Goal: Task Accomplishment & Management: Use online tool/utility

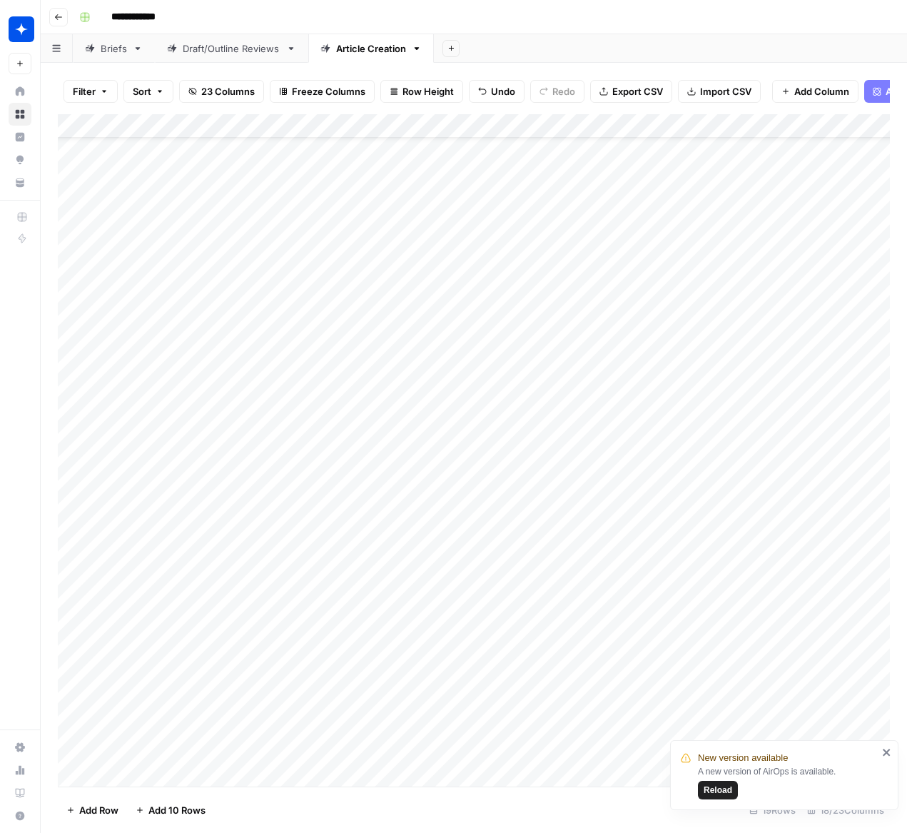
scroll to position [80, 0]
click at [517, 701] on div "Add Column" at bounding box center [474, 450] width 832 height 672
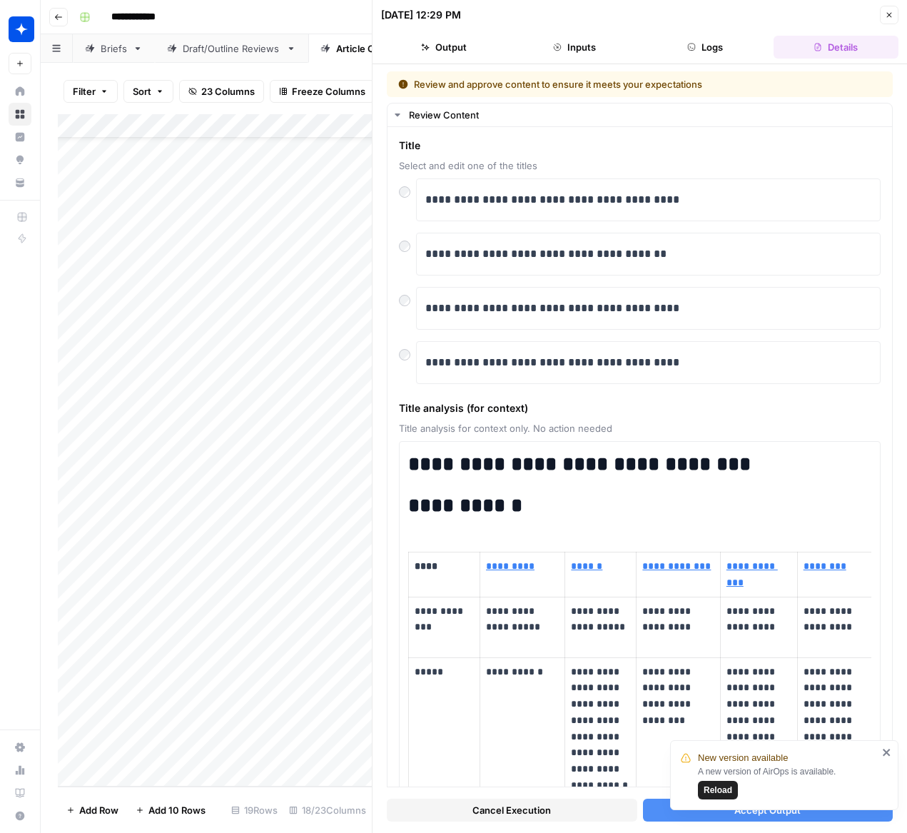
click at [719, 786] on span "Reload" at bounding box center [718, 790] width 29 height 13
click at [701, 812] on button "Accept Output" at bounding box center [768, 810] width 251 height 23
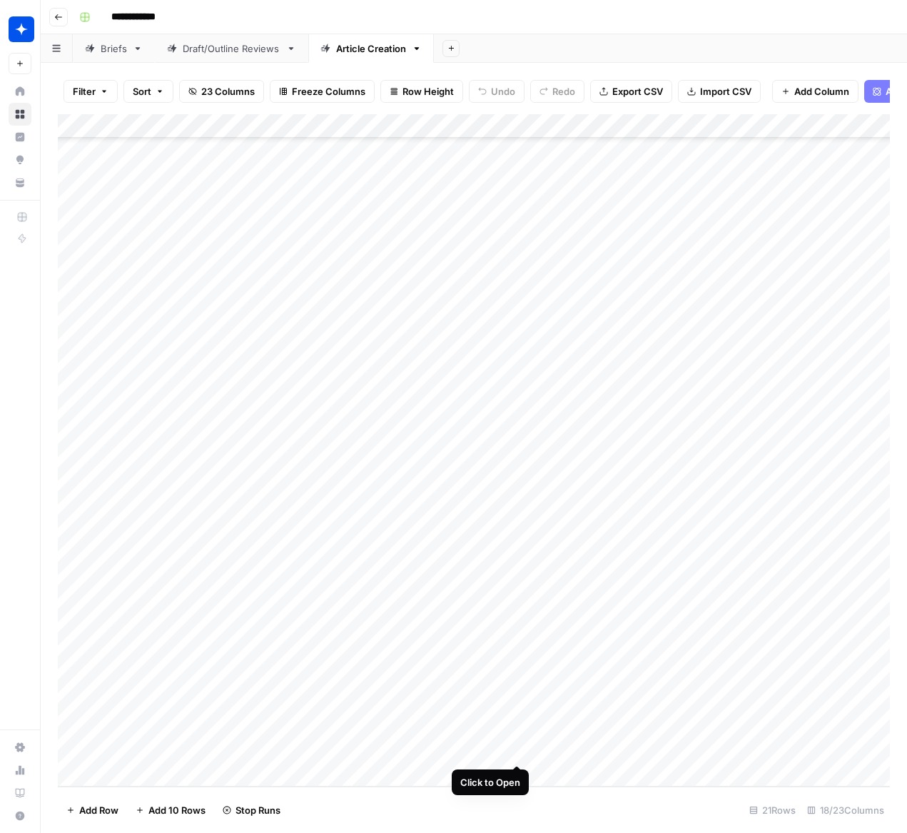
click at [517, 736] on div "Add Column" at bounding box center [474, 450] width 832 height 672
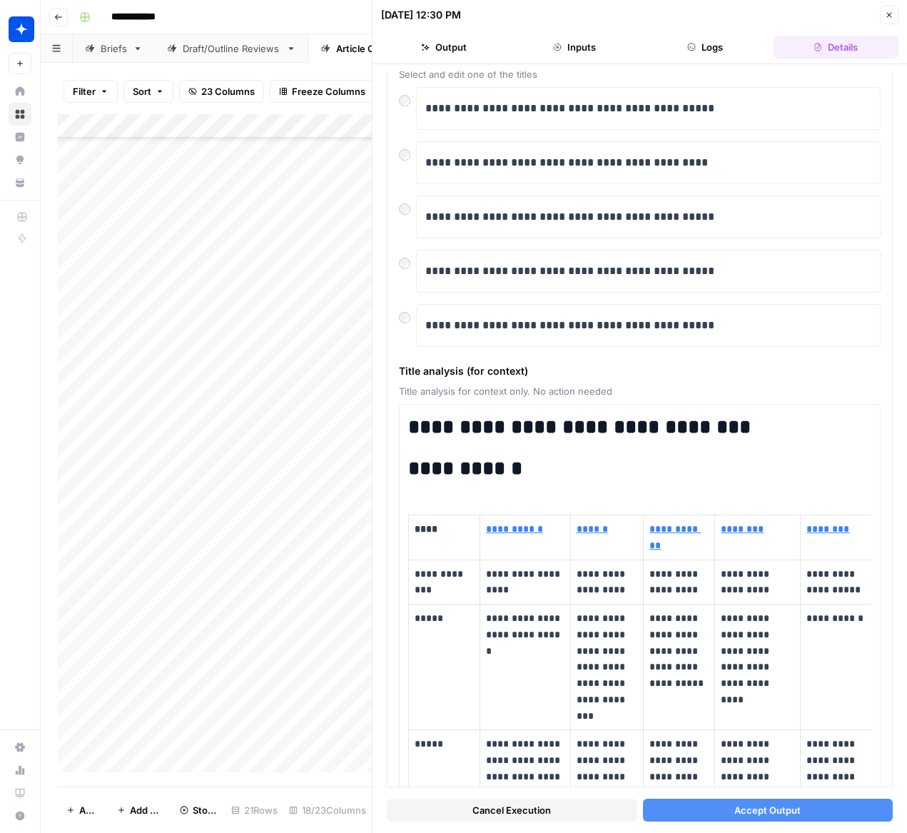
scroll to position [179, 0]
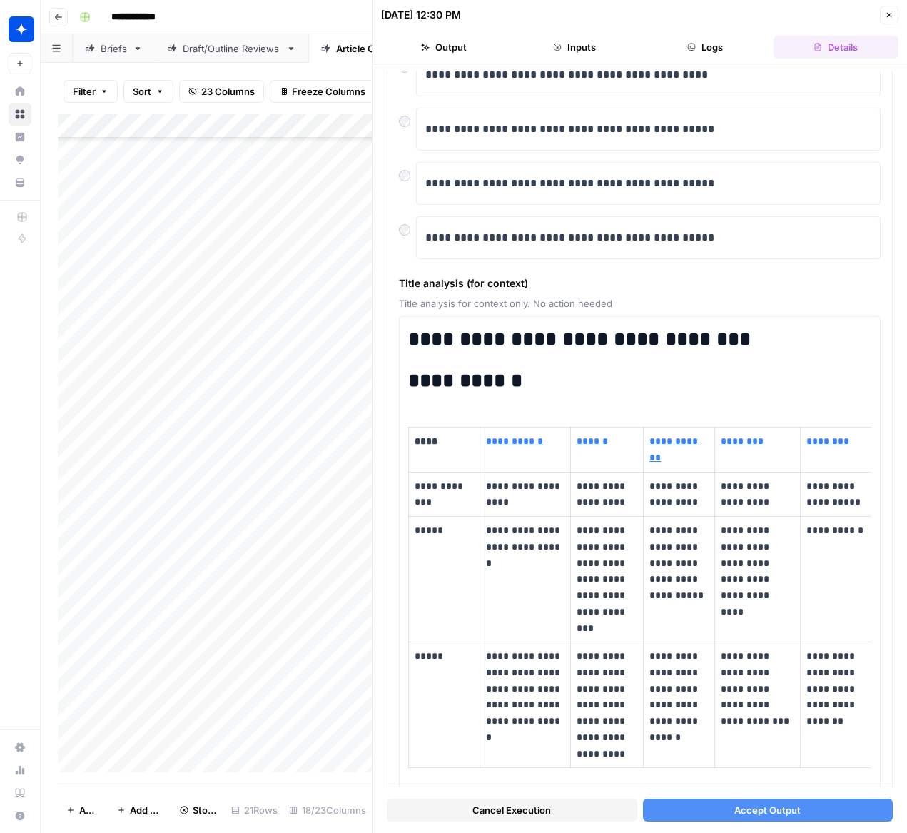
click at [671, 811] on button "Accept Output" at bounding box center [768, 810] width 251 height 23
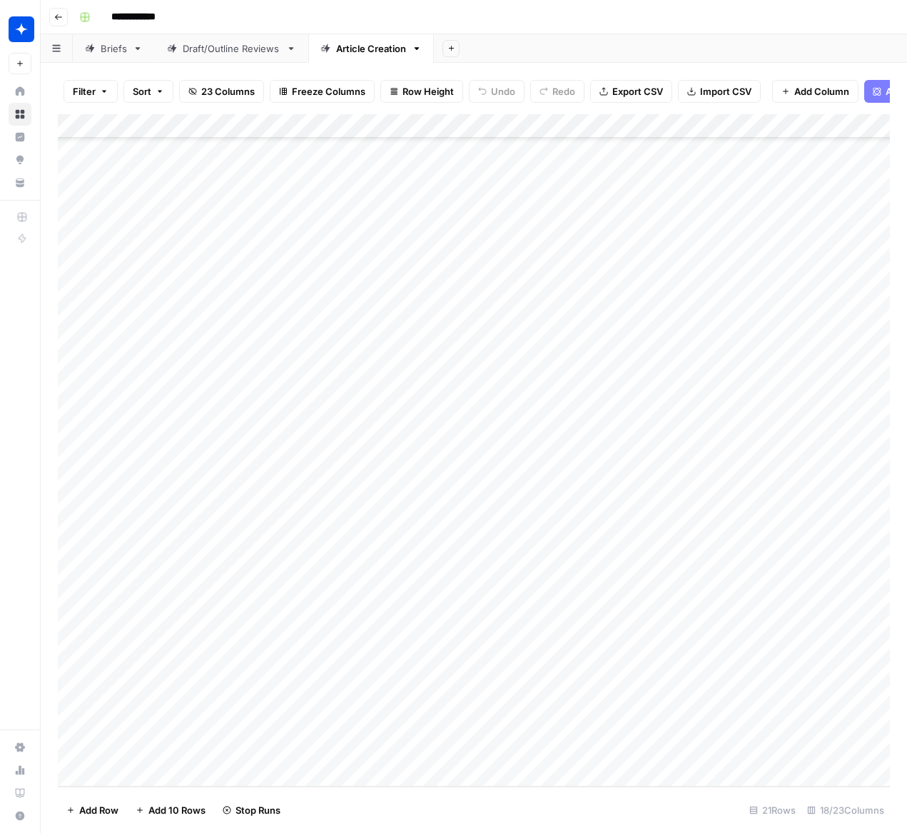
scroll to position [154, 0]
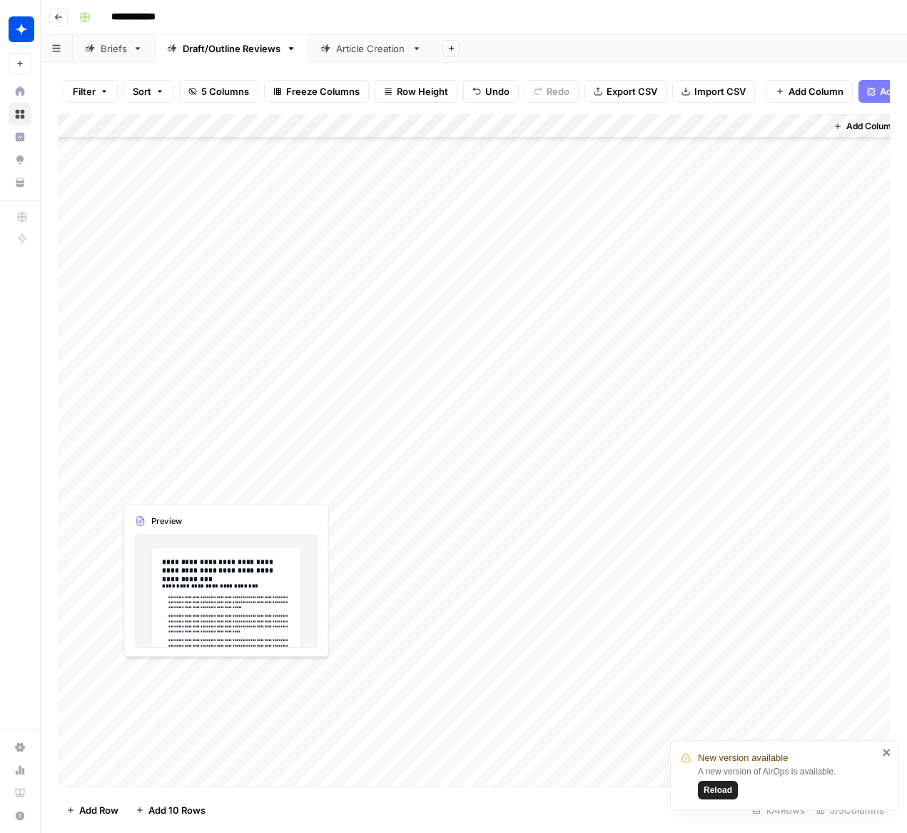
scroll to position [1899, 0]
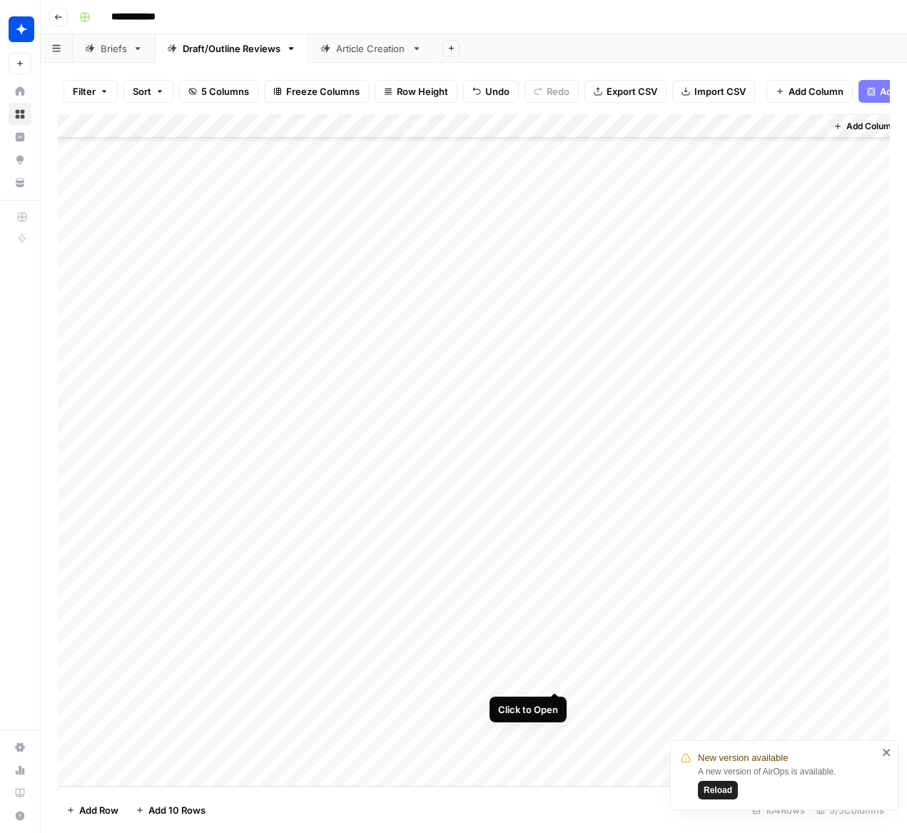
click at [553, 678] on div "Add Column" at bounding box center [474, 450] width 832 height 672
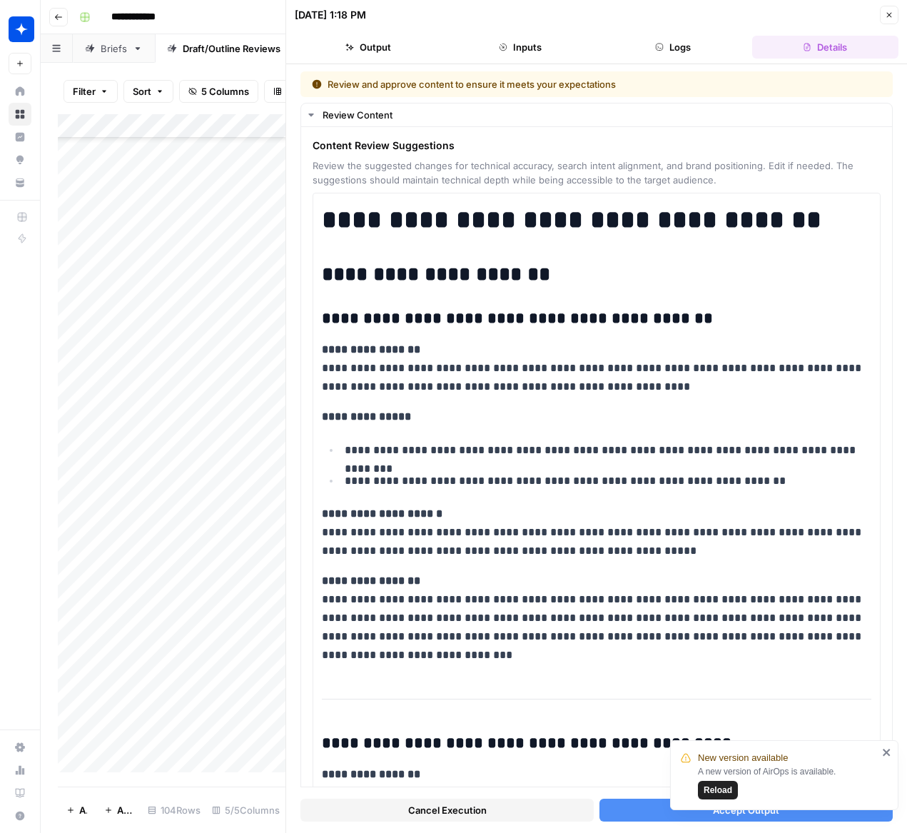
click at [889, 750] on icon "close" at bounding box center [886, 752] width 7 height 7
click at [685, 809] on button "Accept Output" at bounding box center [746, 810] width 293 height 23
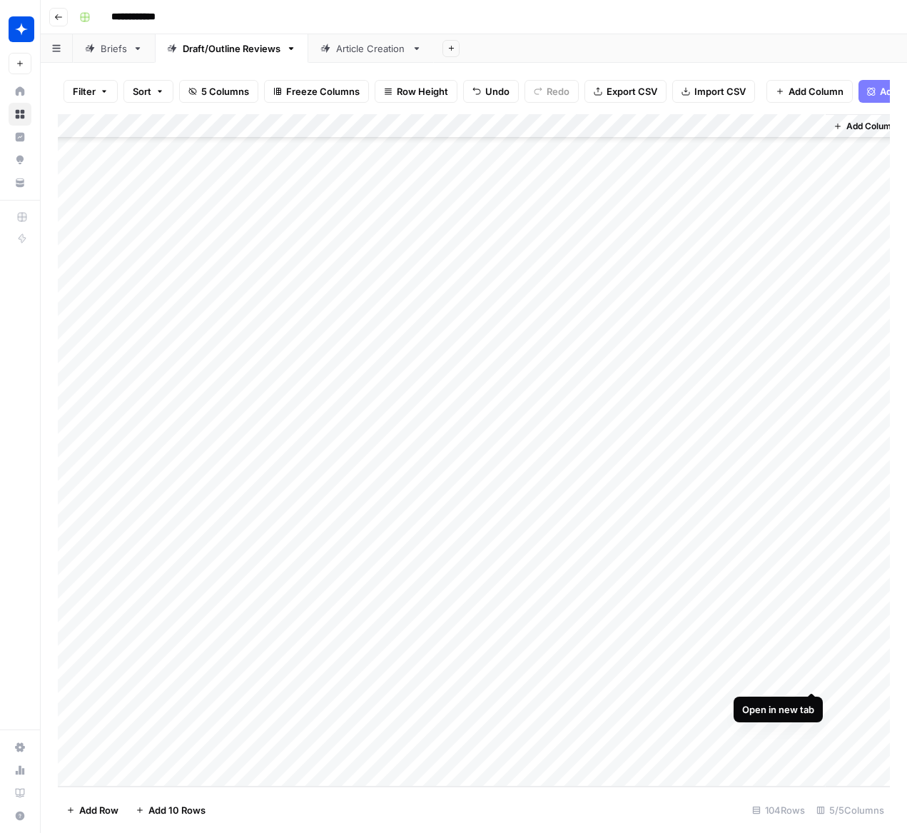
click at [812, 675] on div "Add Column" at bounding box center [474, 450] width 832 height 672
click at [538, 704] on div "Add Column" at bounding box center [474, 450] width 832 height 672
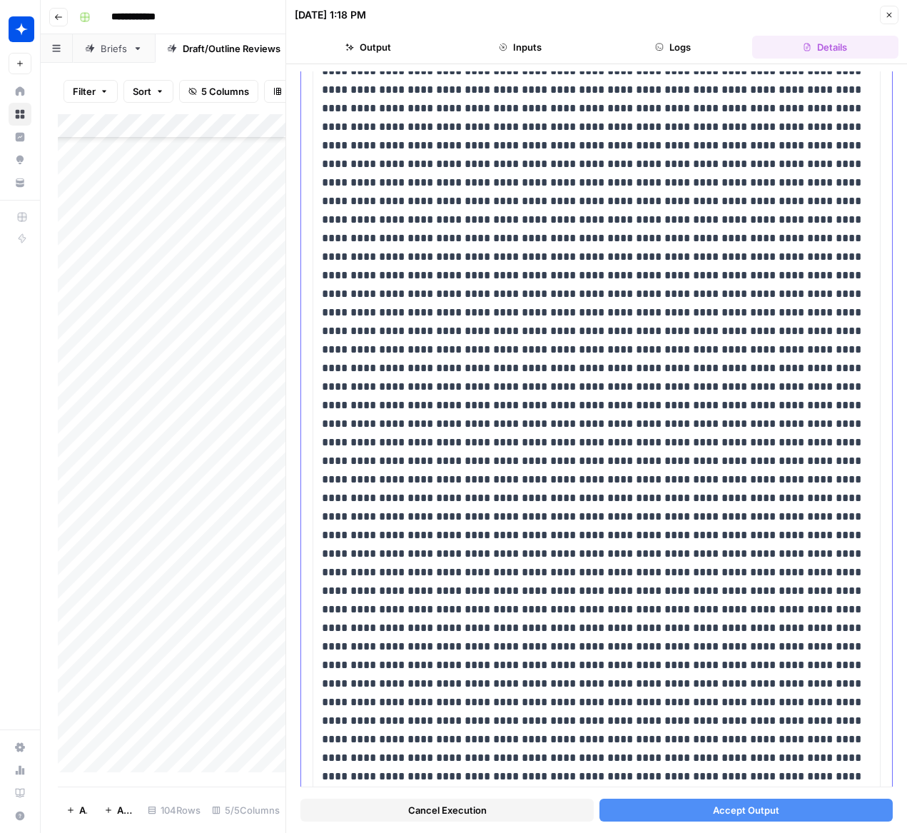
scroll to position [4841, 0]
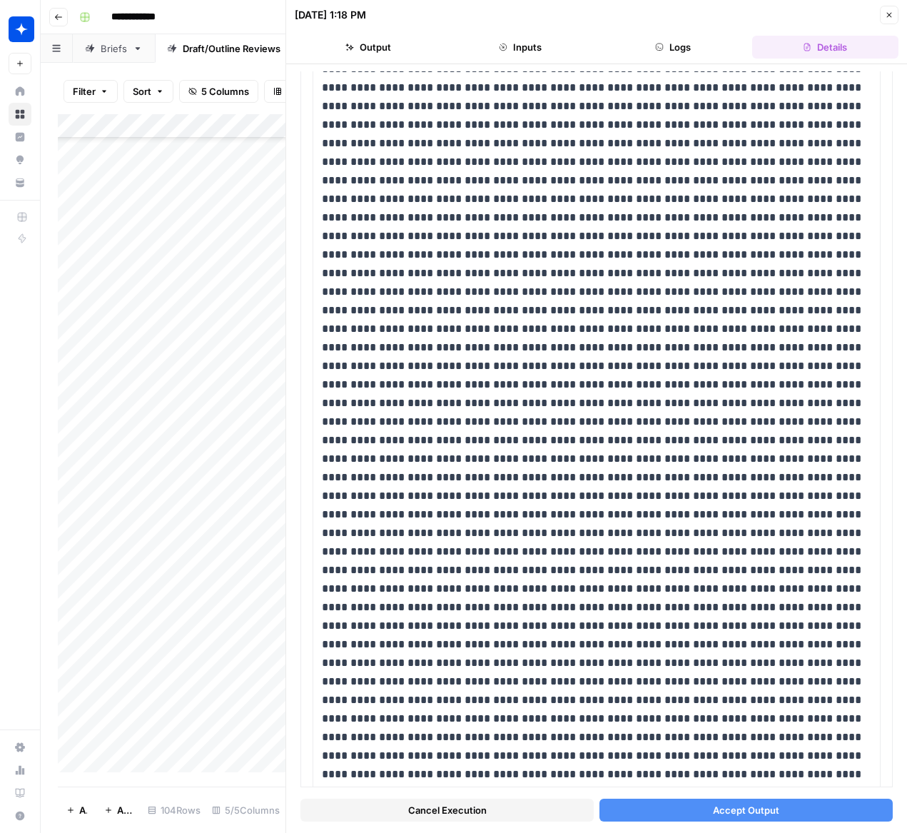
click at [670, 815] on button "Accept Output" at bounding box center [746, 810] width 293 height 23
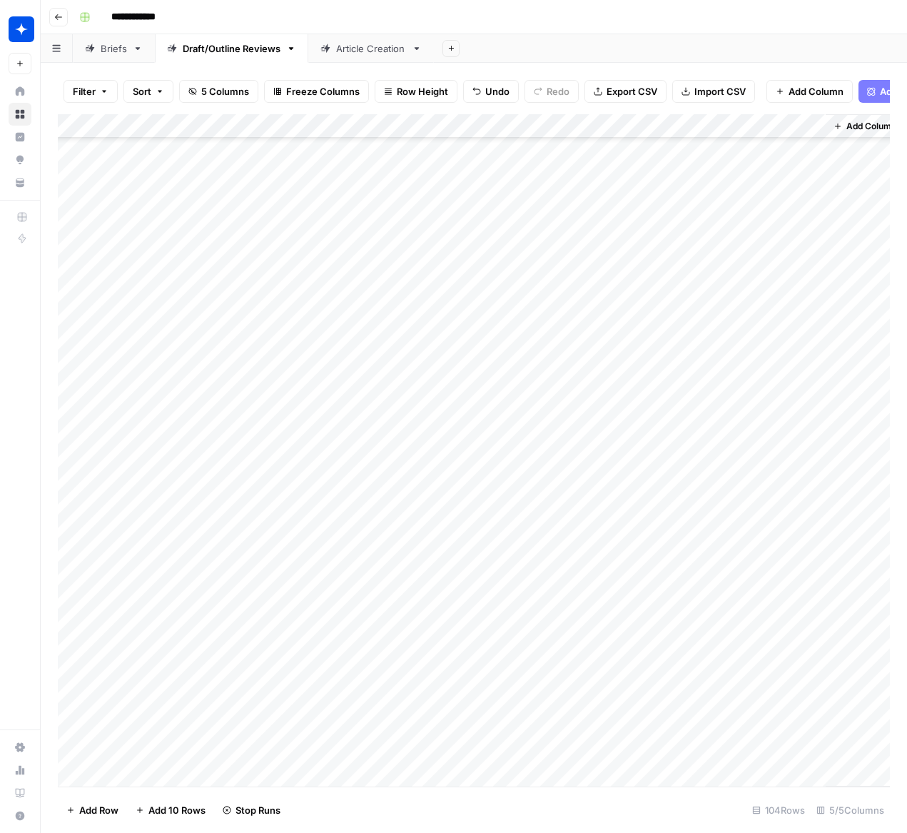
scroll to position [1899, 0]
click at [783, 702] on div "Add Column" at bounding box center [474, 450] width 832 height 672
click at [807, 701] on div "Add Column" at bounding box center [474, 450] width 832 height 672
click at [353, 48] on div "Article Creation" at bounding box center [371, 48] width 70 height 14
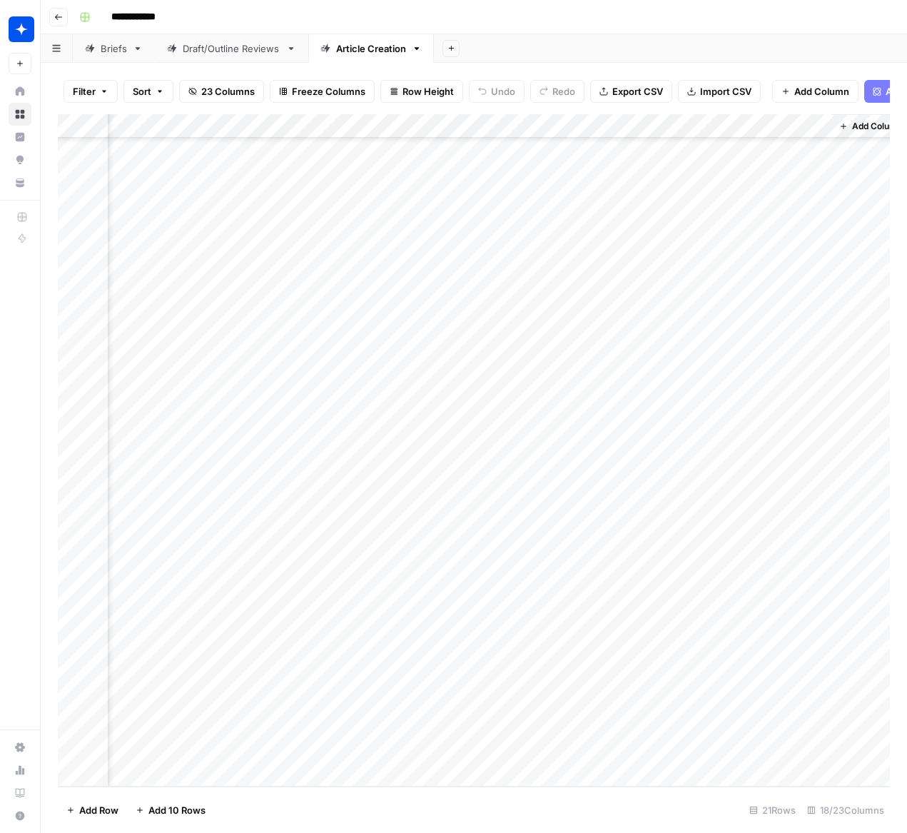
scroll to position [154, 1603]
click at [380, 702] on div "Add Column" at bounding box center [474, 450] width 832 height 672
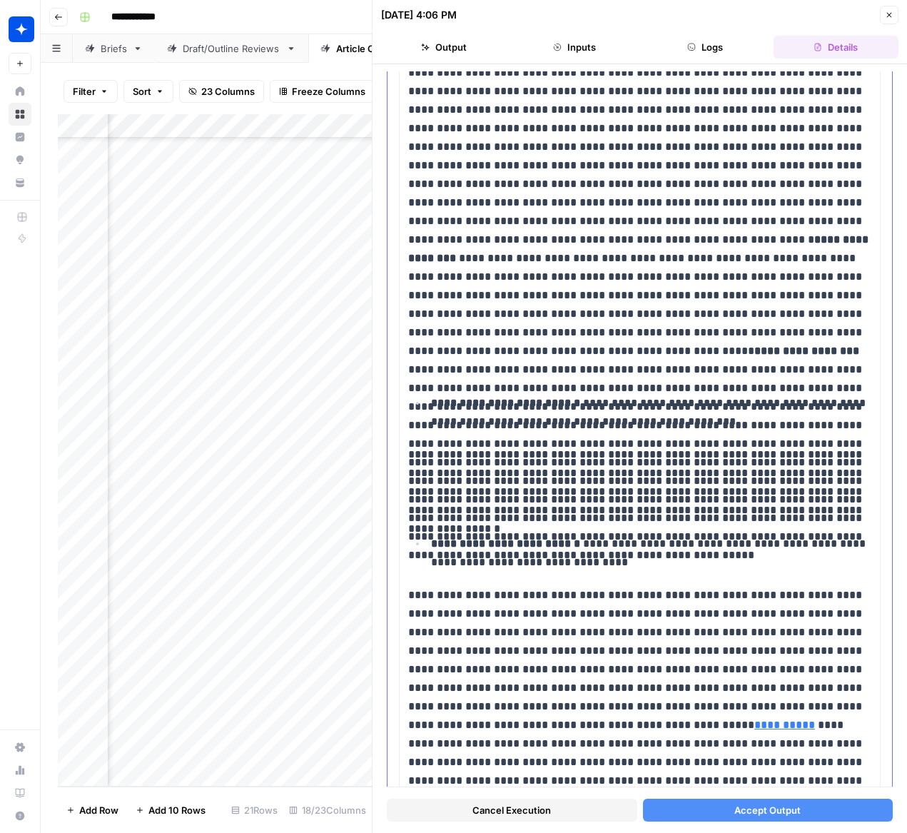
scroll to position [4330, 0]
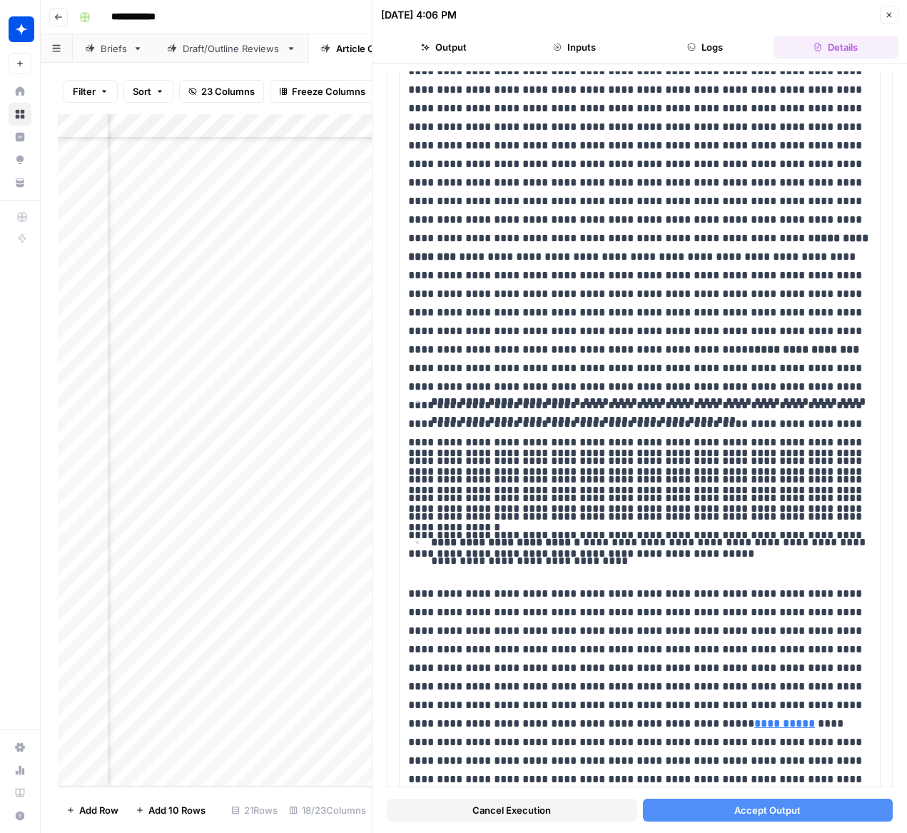
click at [892, 18] on icon "button" at bounding box center [889, 15] width 9 height 9
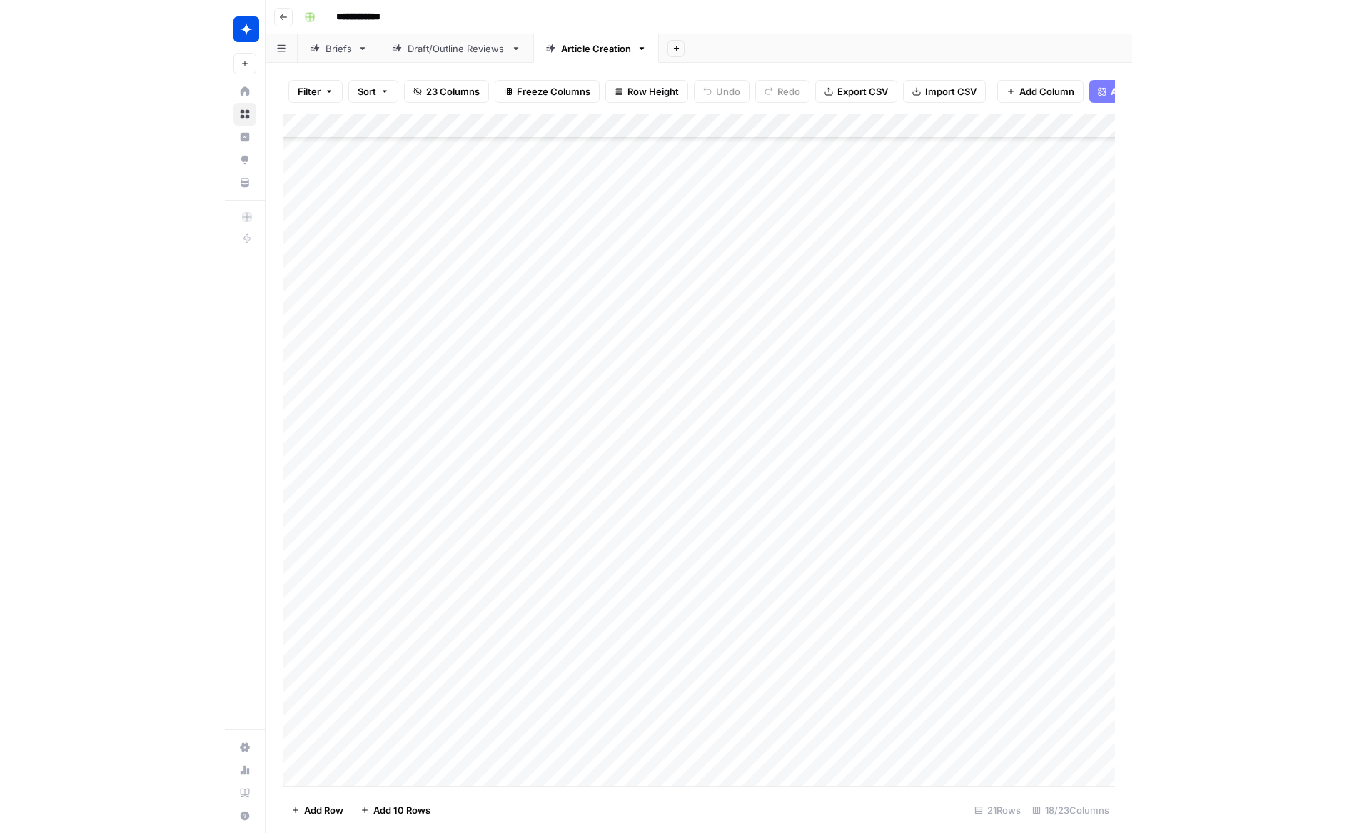
scroll to position [154, 5]
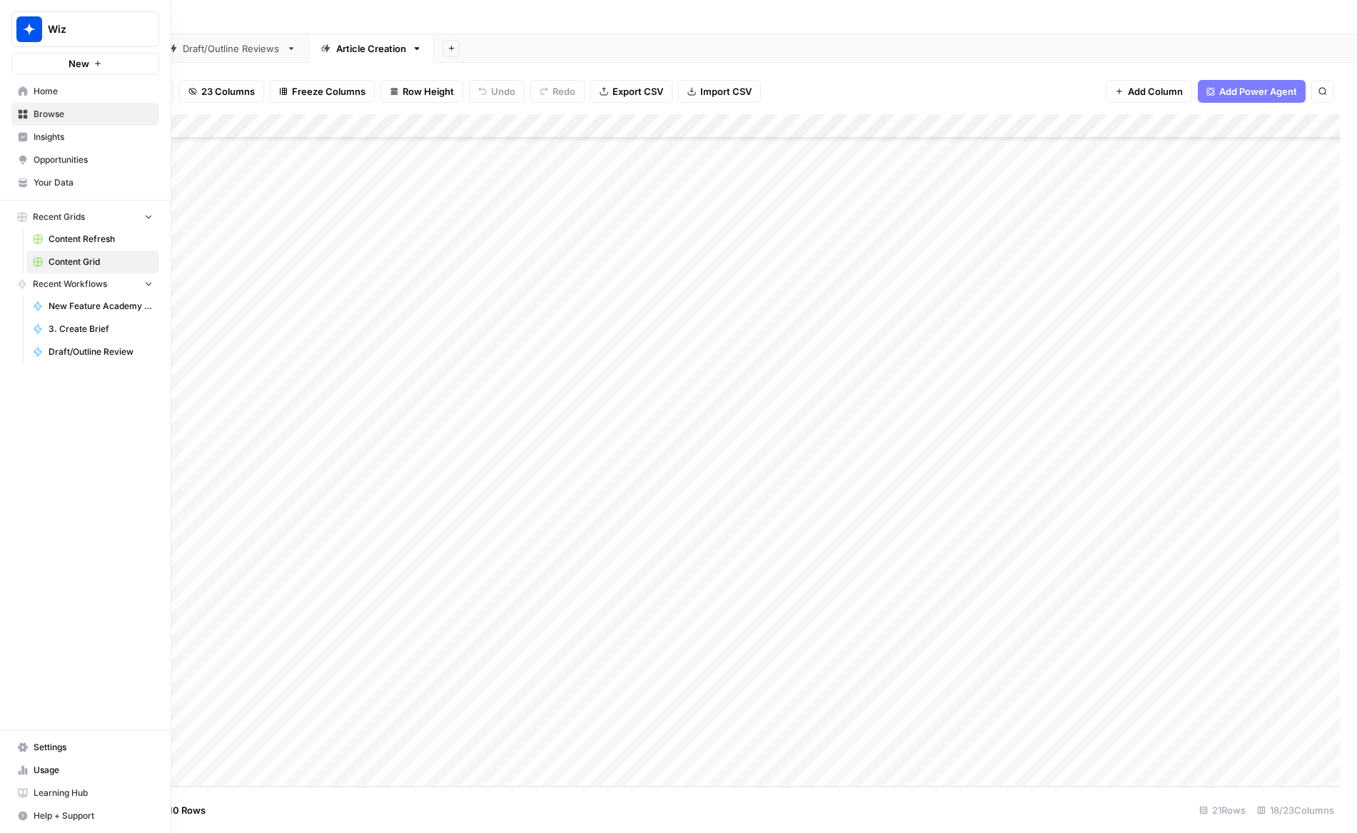
click at [87, 234] on span "Content Refresh" at bounding box center [101, 239] width 104 height 13
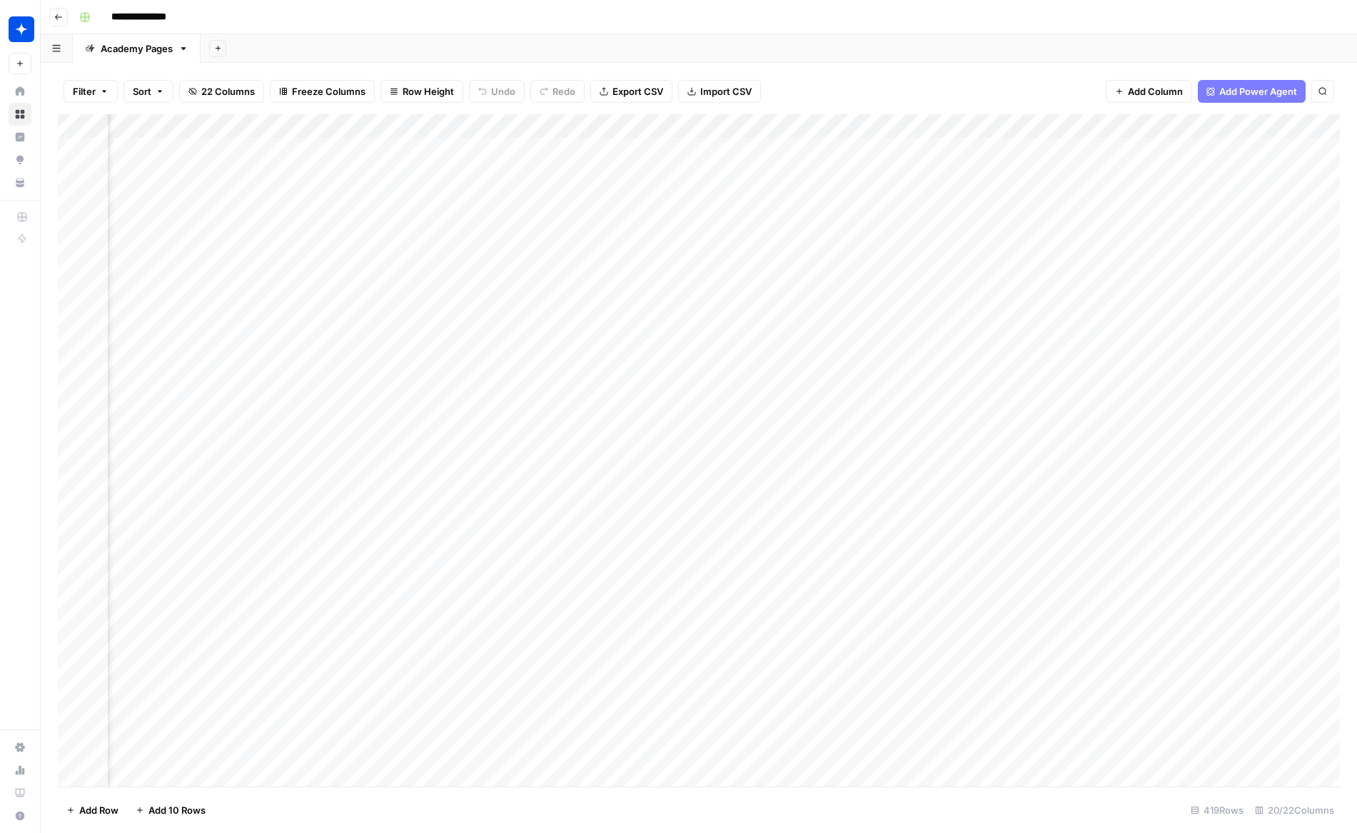
scroll to position [0, 1777]
click at [895, 222] on div "Add Column" at bounding box center [699, 450] width 1282 height 672
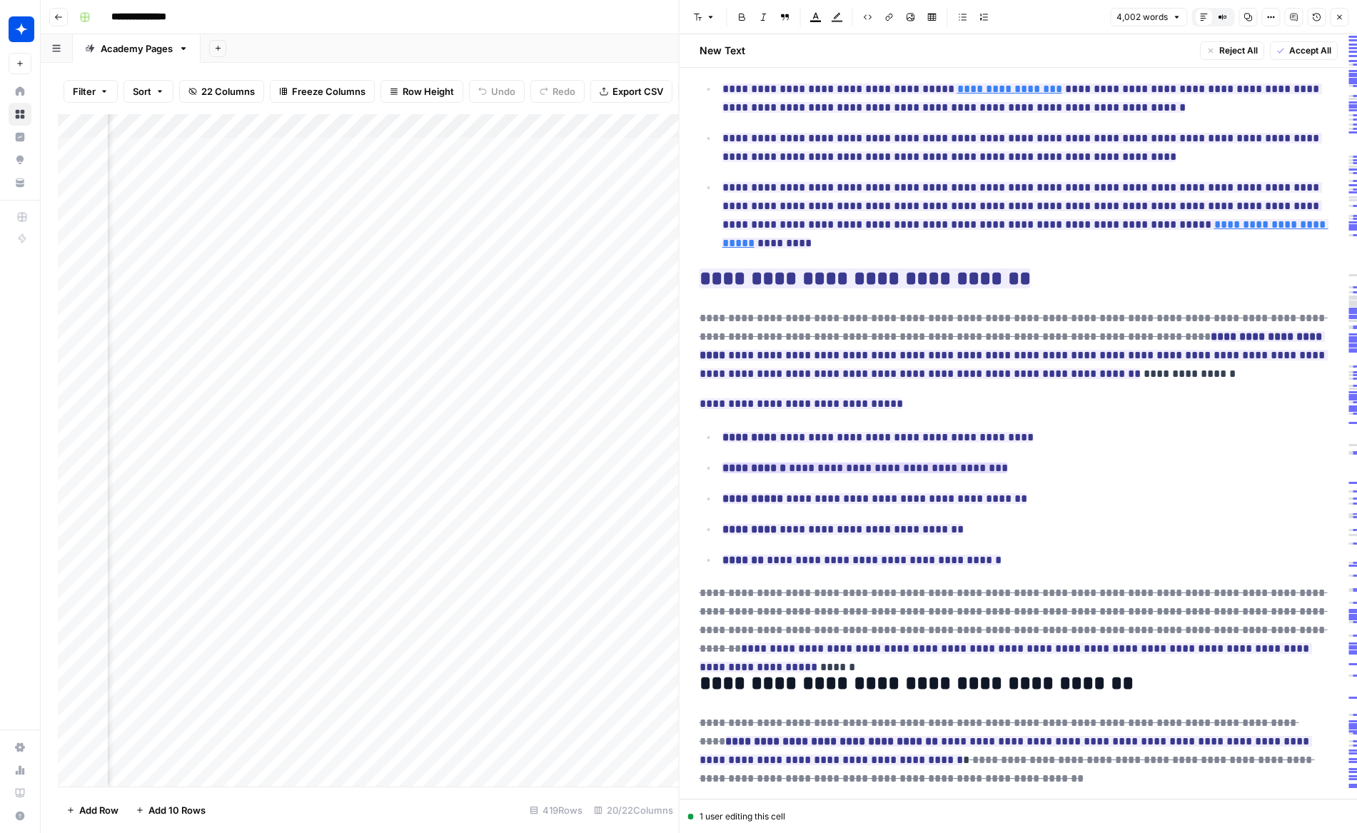
scroll to position [162, 0]
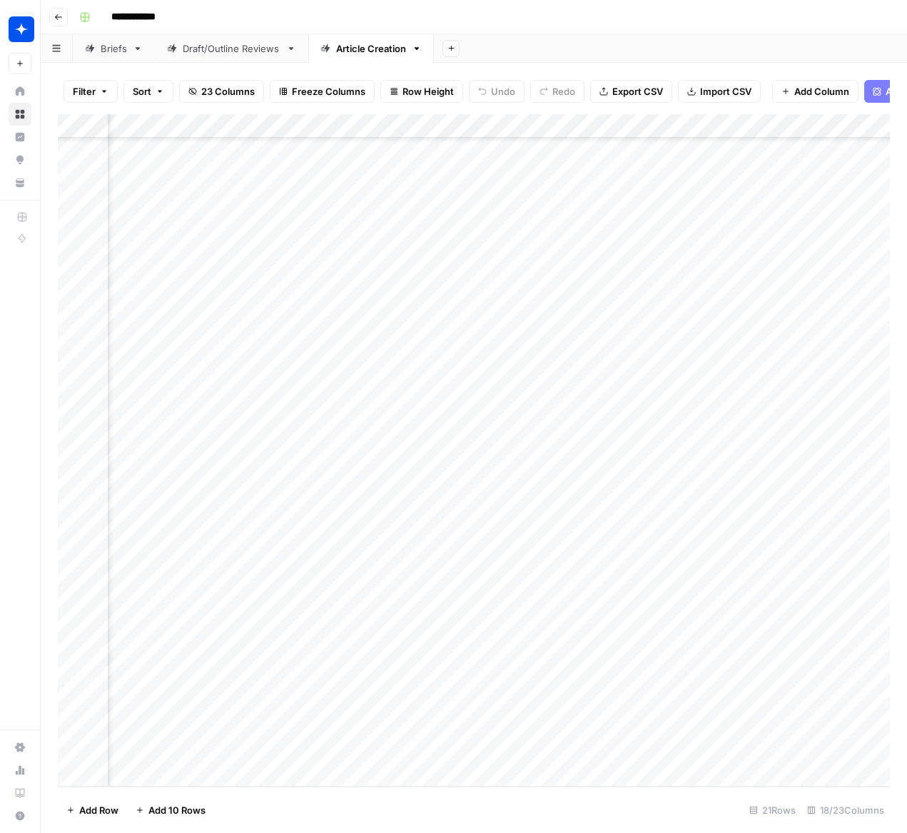
scroll to position [154, 523]
click at [311, 702] on div "Add Column" at bounding box center [474, 450] width 832 height 672
click at [331, 739] on div "Add Column" at bounding box center [474, 450] width 832 height 672
click at [722, 702] on div "Add Column" at bounding box center [474, 450] width 832 height 672
click at [725, 740] on div "Add Column" at bounding box center [474, 450] width 832 height 672
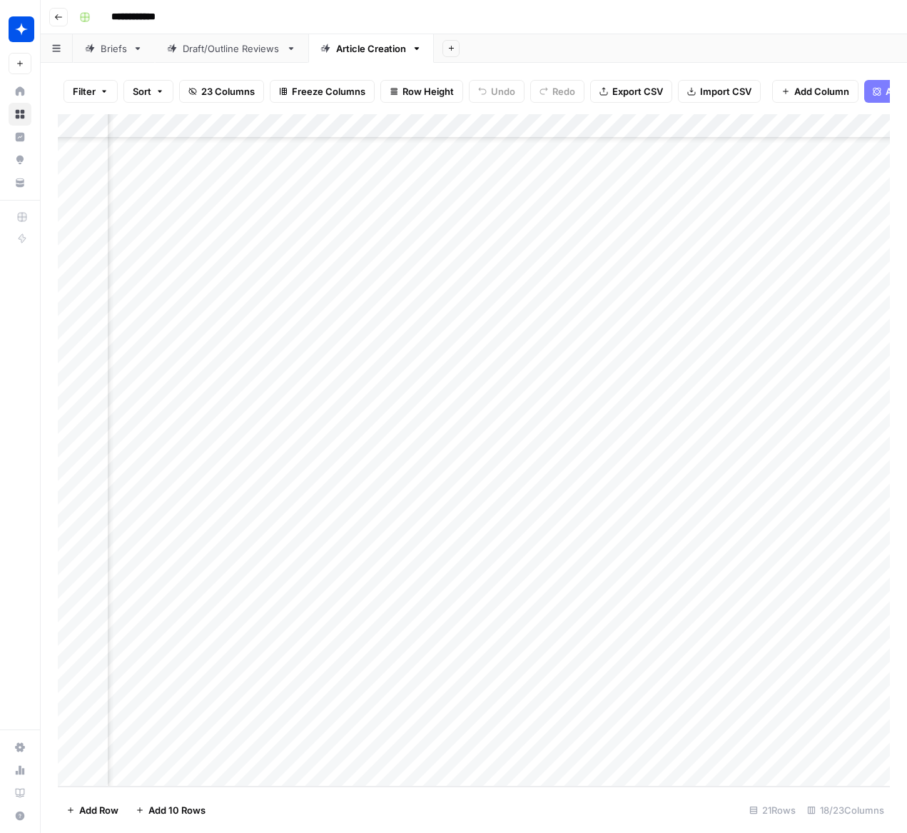
scroll to position [154, 1069]
click at [363, 665] on div "Add Column" at bounding box center [474, 450] width 832 height 672
click at [361, 698] on div "Add Column" at bounding box center [474, 450] width 832 height 672
click at [357, 737] on div "Add Column" at bounding box center [474, 450] width 832 height 672
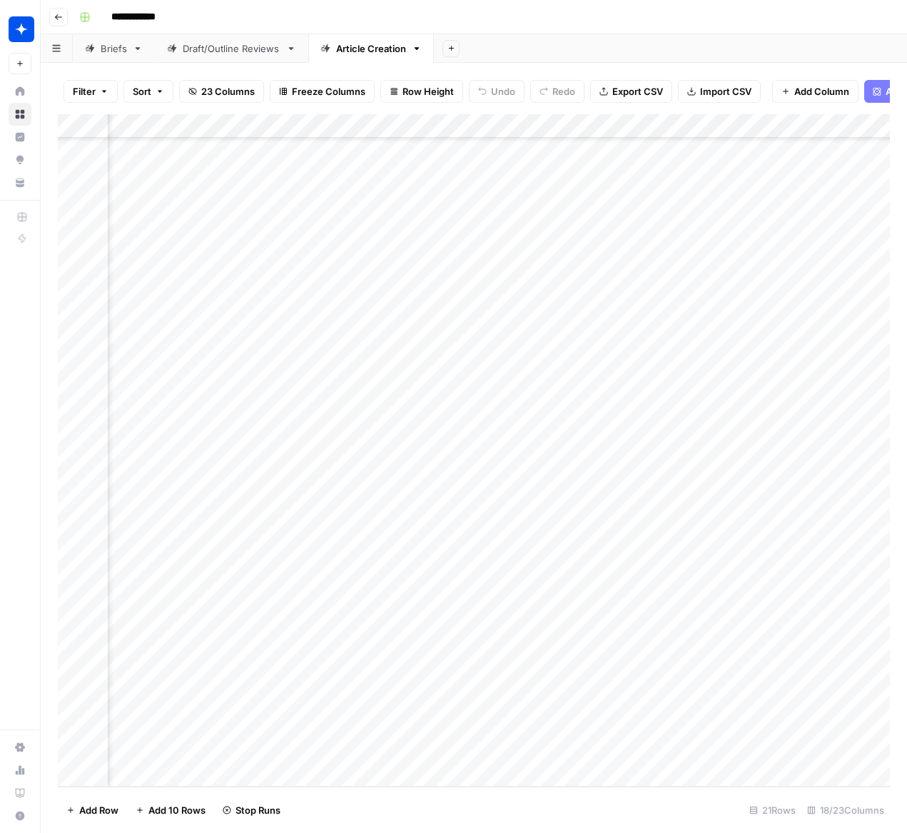
scroll to position [154, 1272]
click at [708, 666] on div "Add Column" at bounding box center [474, 450] width 832 height 672
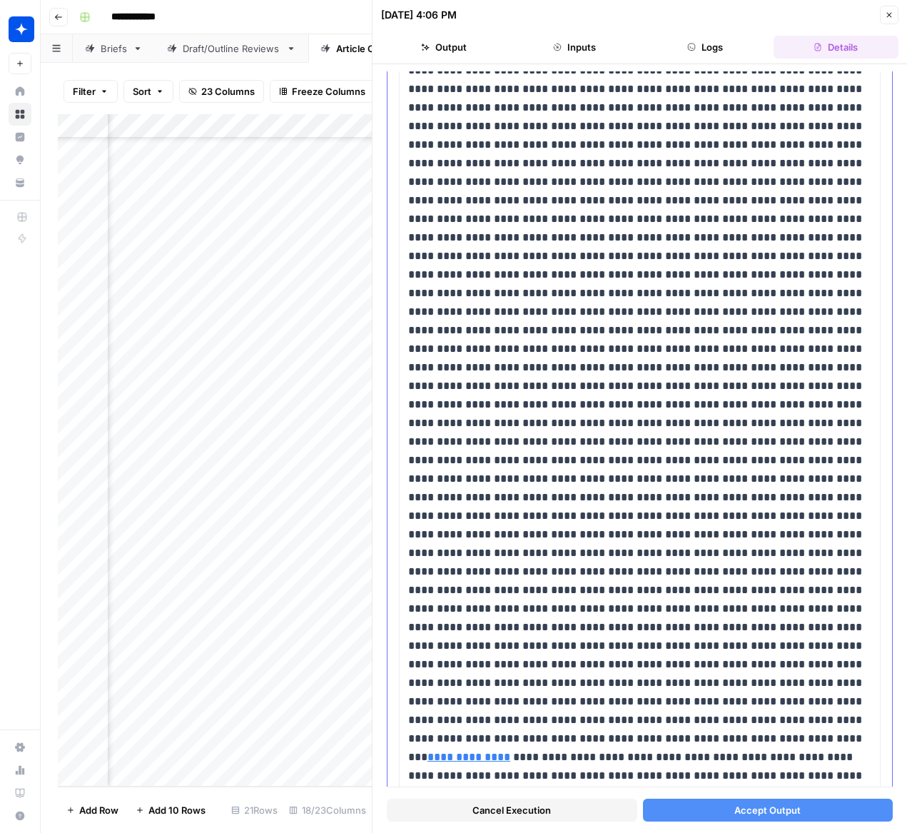
scroll to position [3457, 0]
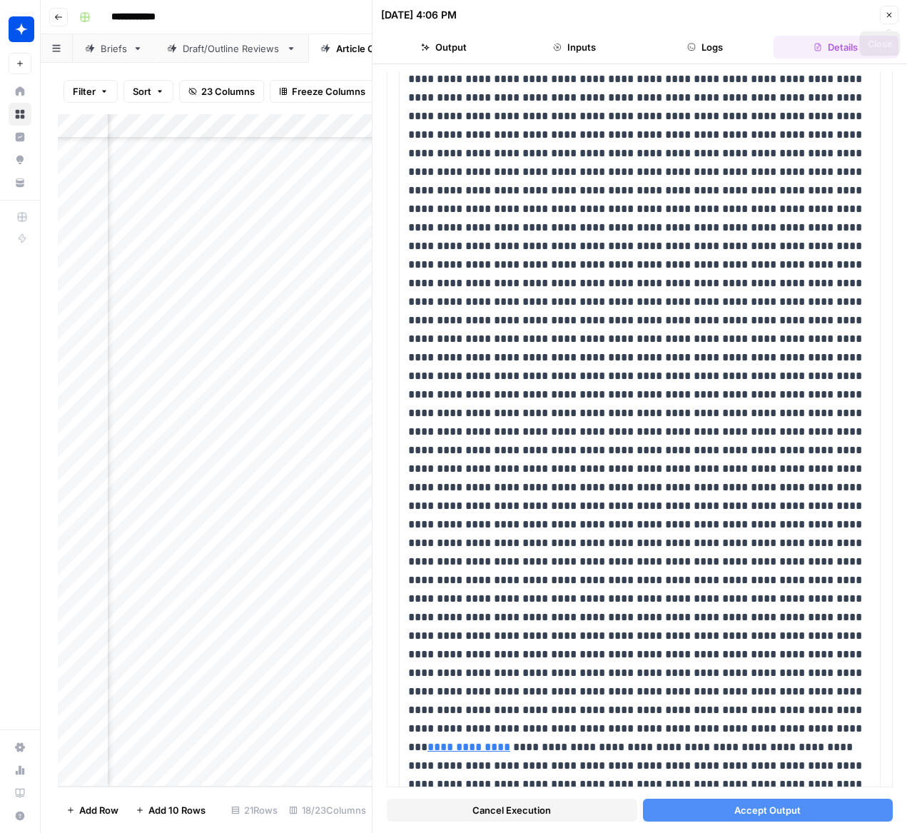
click at [889, 11] on icon "button" at bounding box center [889, 15] width 9 height 9
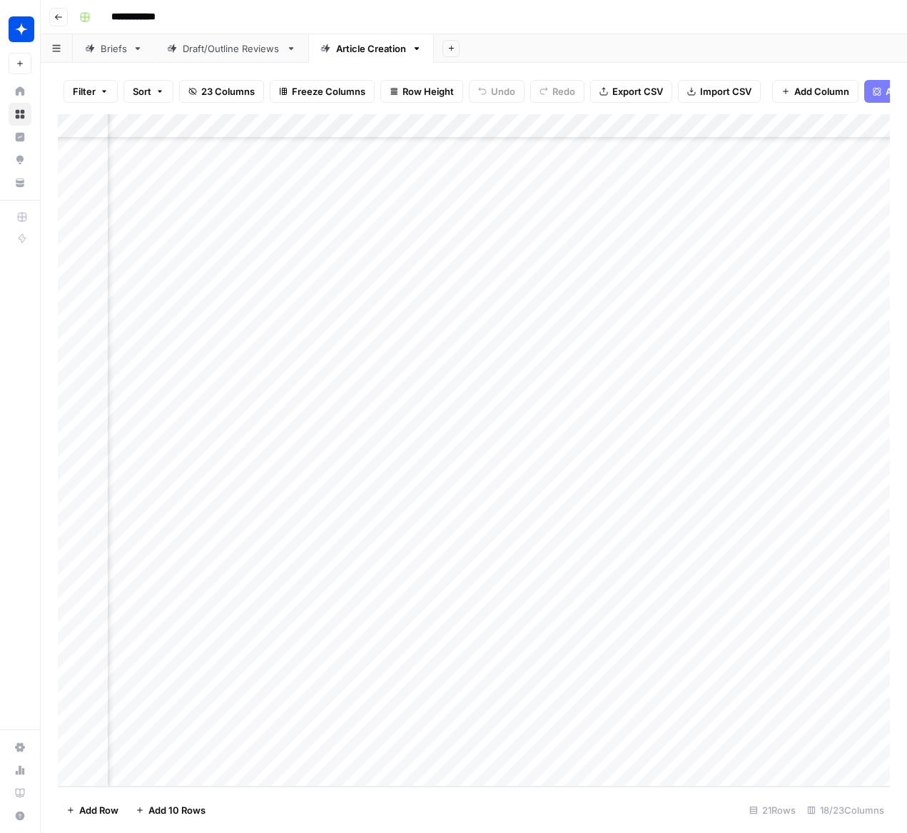
scroll to position [153, 1209]
click at [765, 665] on div "Add Column" at bounding box center [474, 450] width 832 height 672
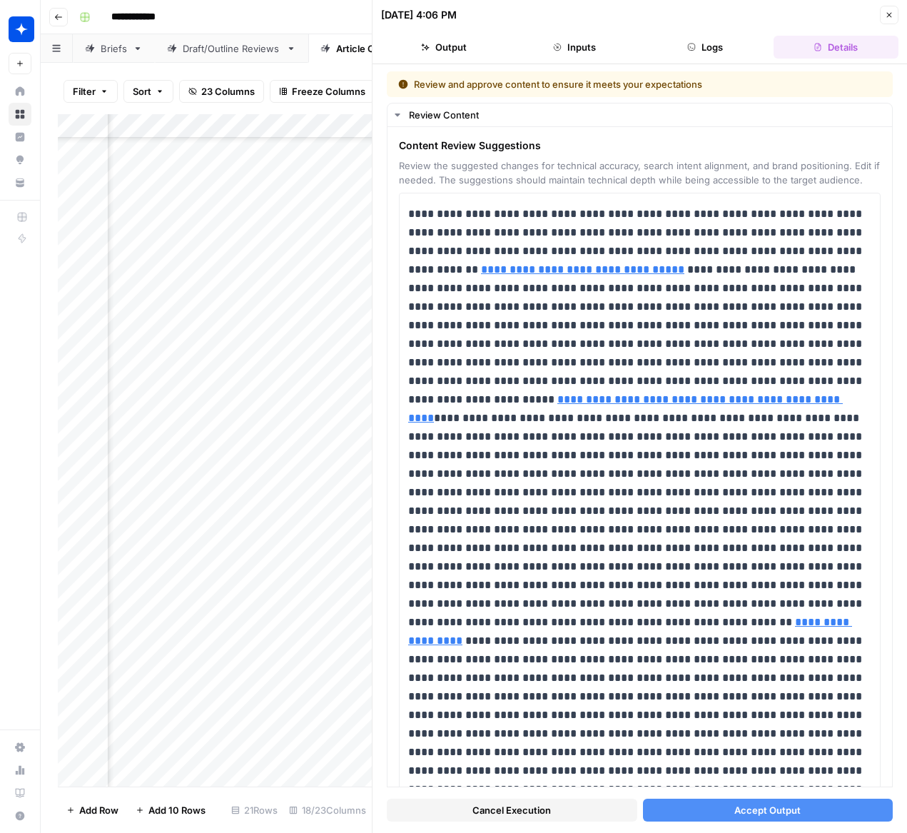
scroll to position [1, 0]
click at [492, 805] on span "Cancel Execution" at bounding box center [512, 810] width 79 height 14
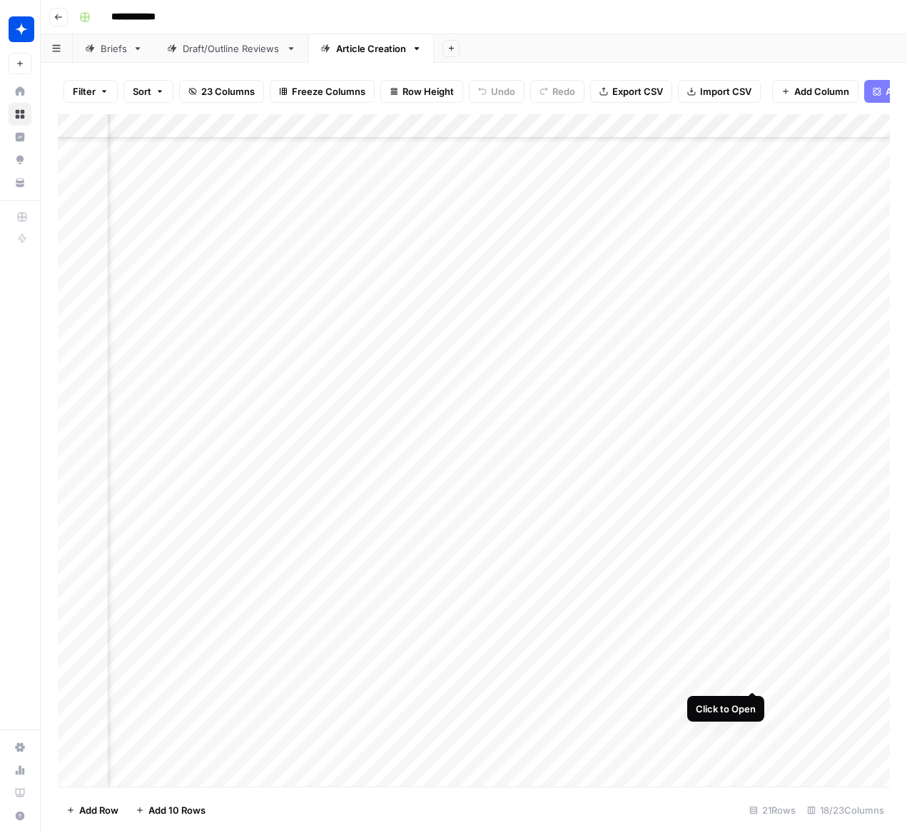
click at [750, 665] on div "Add Column" at bounding box center [474, 450] width 832 height 672
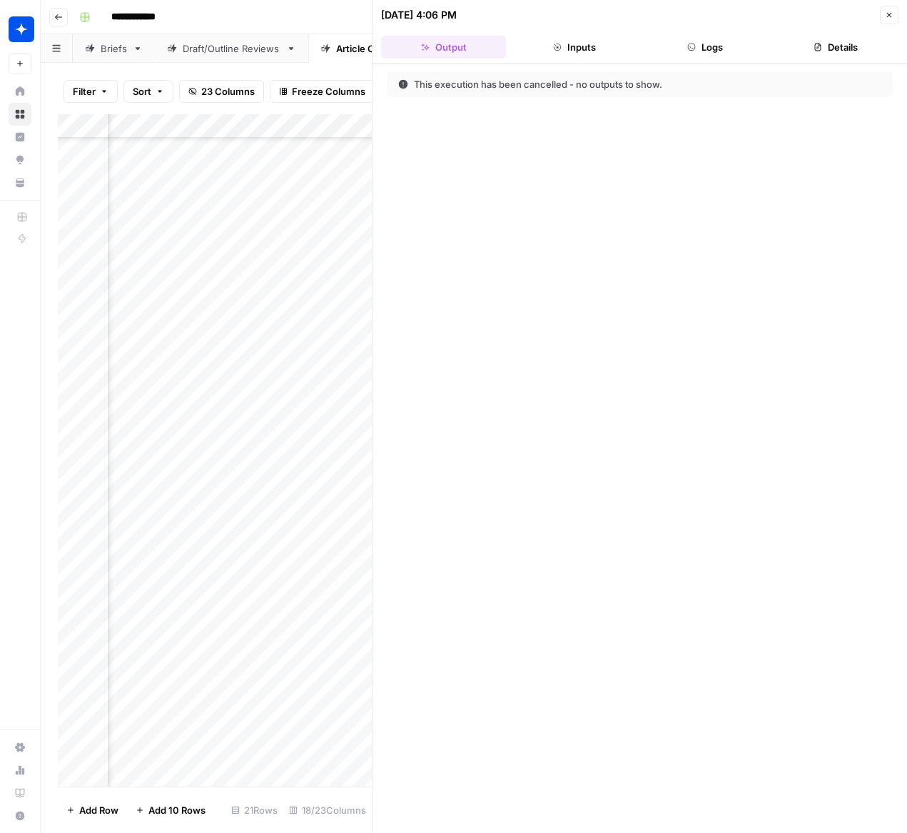
click at [886, 13] on icon "button" at bounding box center [889, 15] width 9 height 9
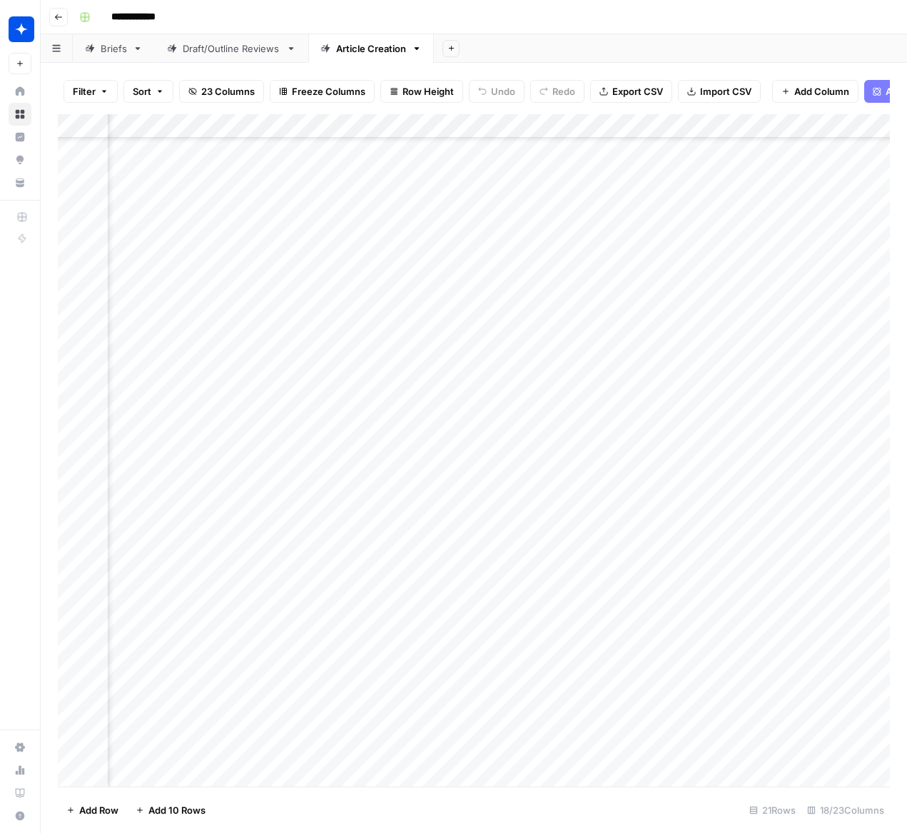
scroll to position [154, 1209]
click at [770, 700] on div "Add Column" at bounding box center [474, 450] width 832 height 672
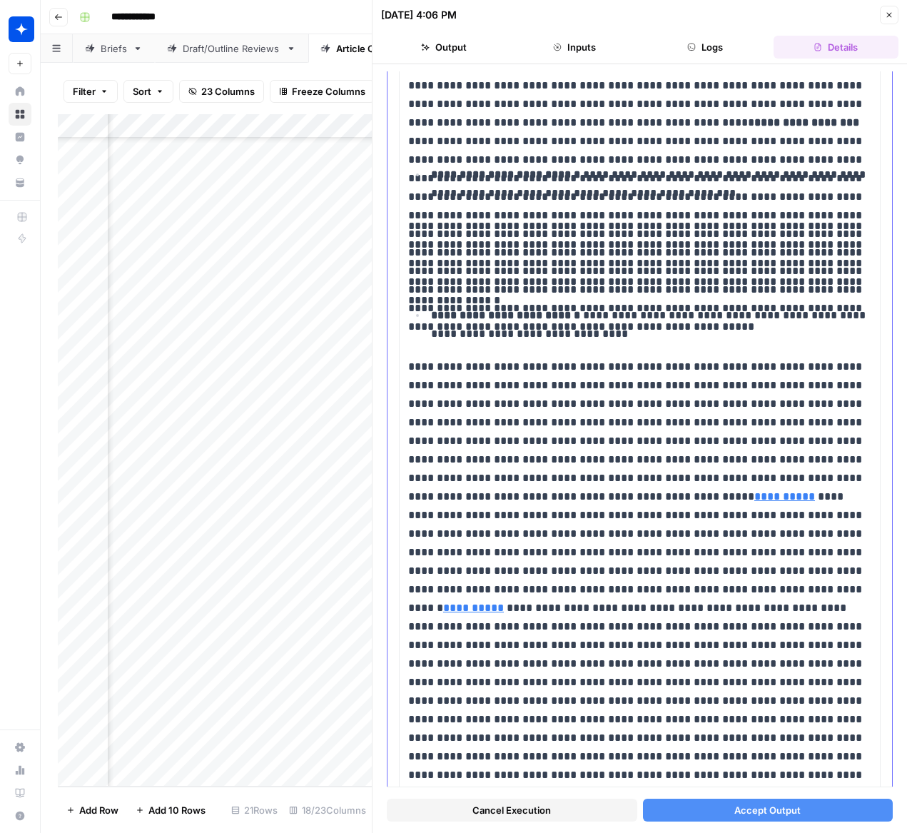
scroll to position [8709, 0]
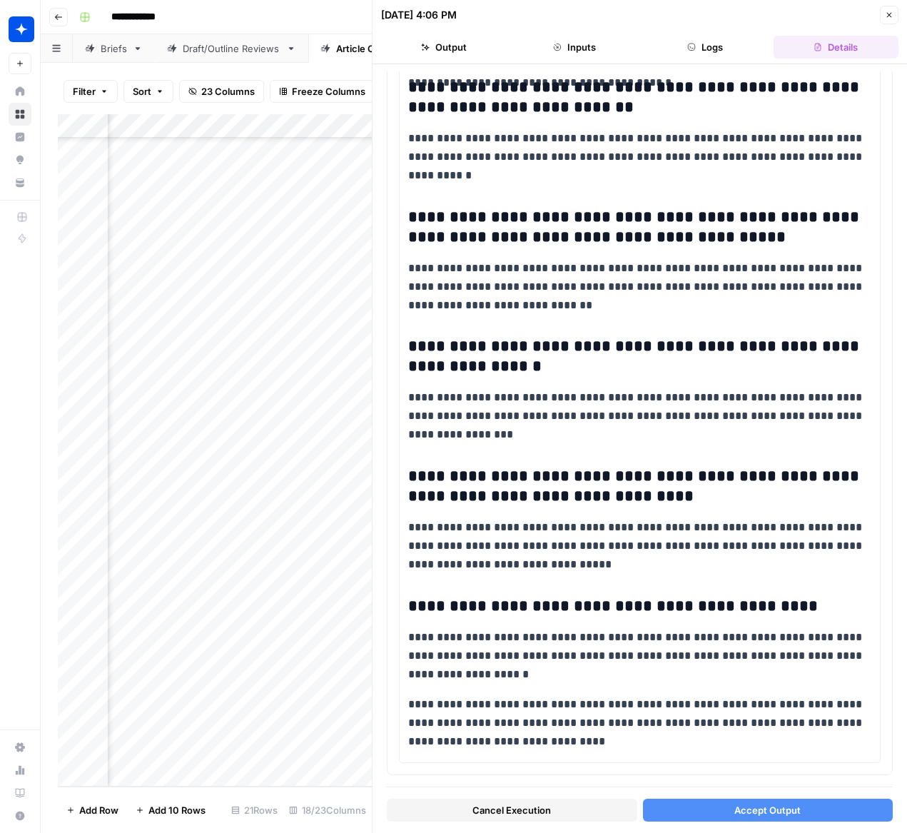
click at [887, 14] on icon "button" at bounding box center [889, 15] width 9 height 9
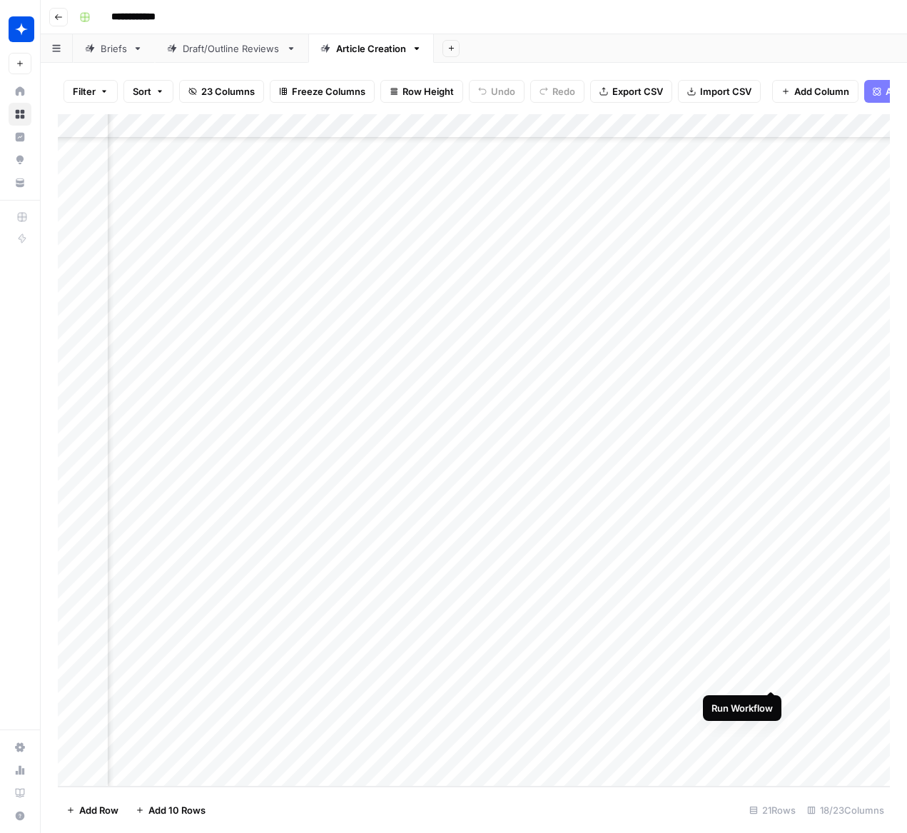
click at [770, 662] on div "Add Column" at bounding box center [474, 450] width 832 height 672
click at [453, 701] on div "Add Column" at bounding box center [474, 450] width 832 height 672
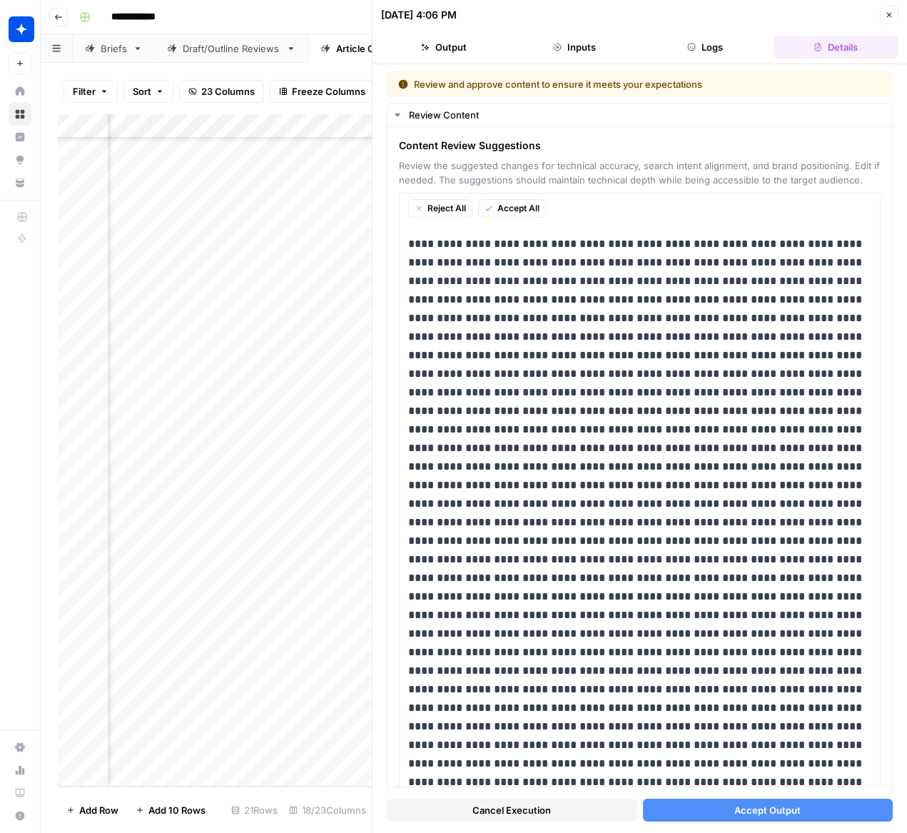
click at [887, 18] on icon "button" at bounding box center [889, 15] width 9 height 9
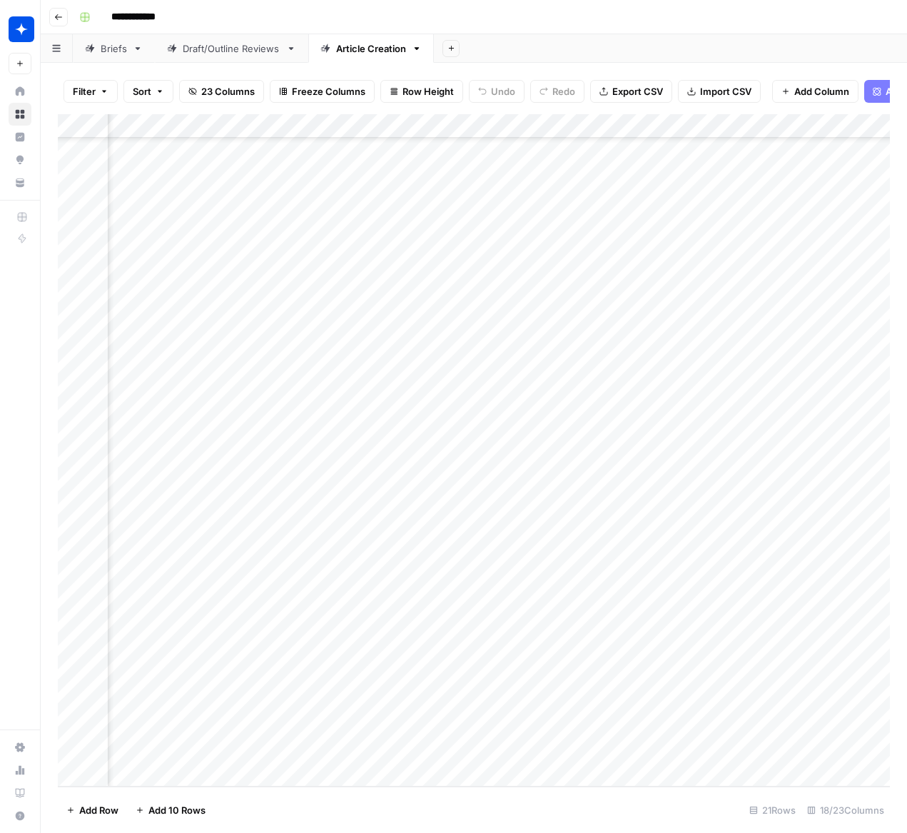
scroll to position [154, 1531]
click at [449, 702] on div "Add Column" at bounding box center [474, 450] width 832 height 672
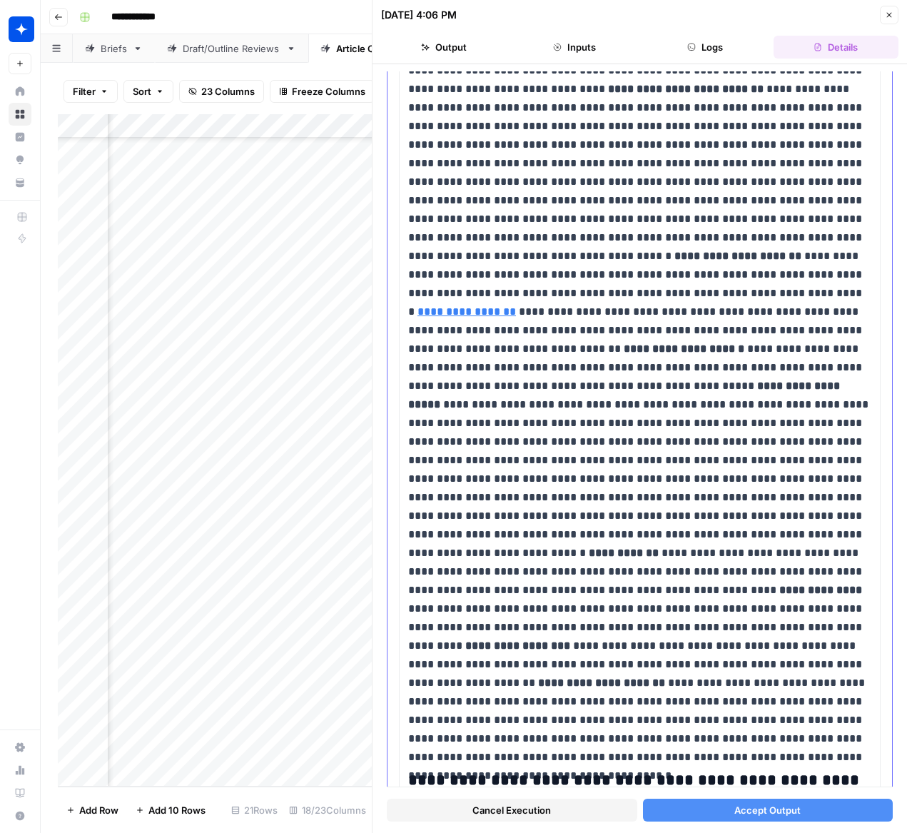
scroll to position [7948, 0]
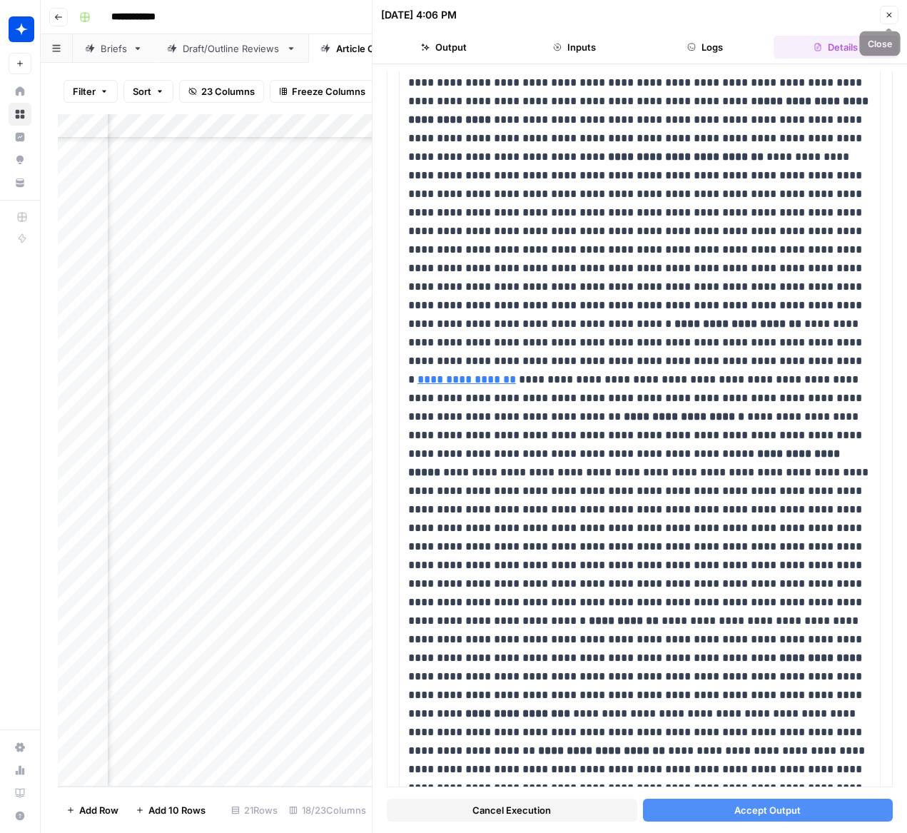
click at [897, 17] on button "Close" at bounding box center [889, 15] width 19 height 19
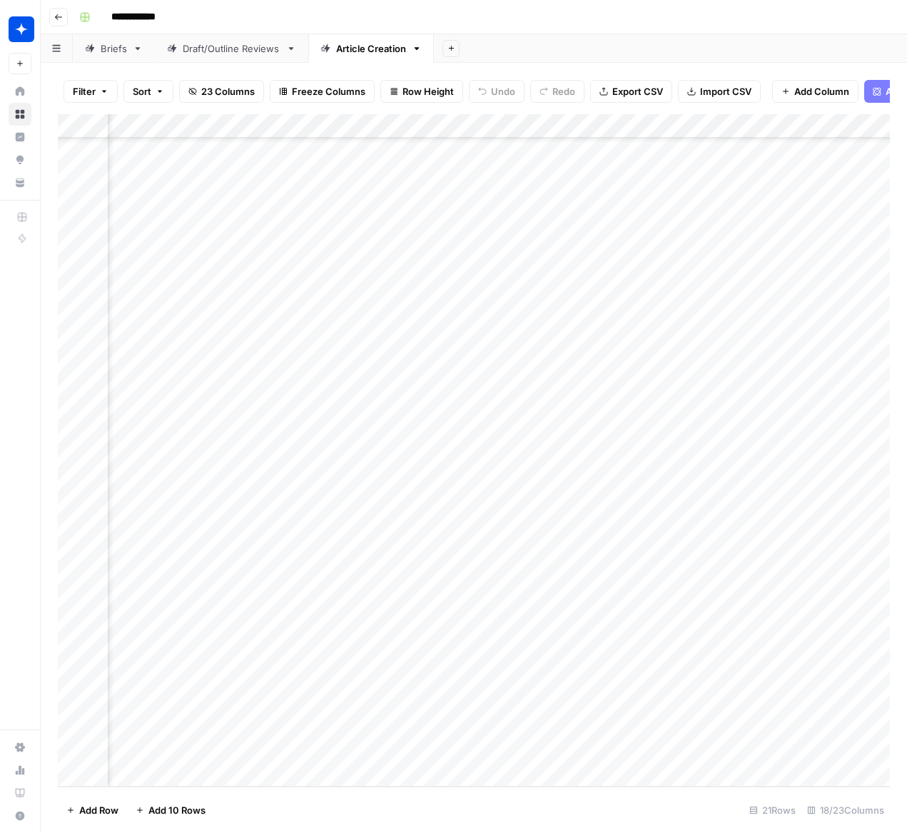
scroll to position [154, 0]
click at [233, 49] on div "Draft/Outline Reviews" at bounding box center [232, 48] width 98 height 14
click at [121, 54] on div "Briefs" at bounding box center [114, 48] width 26 height 14
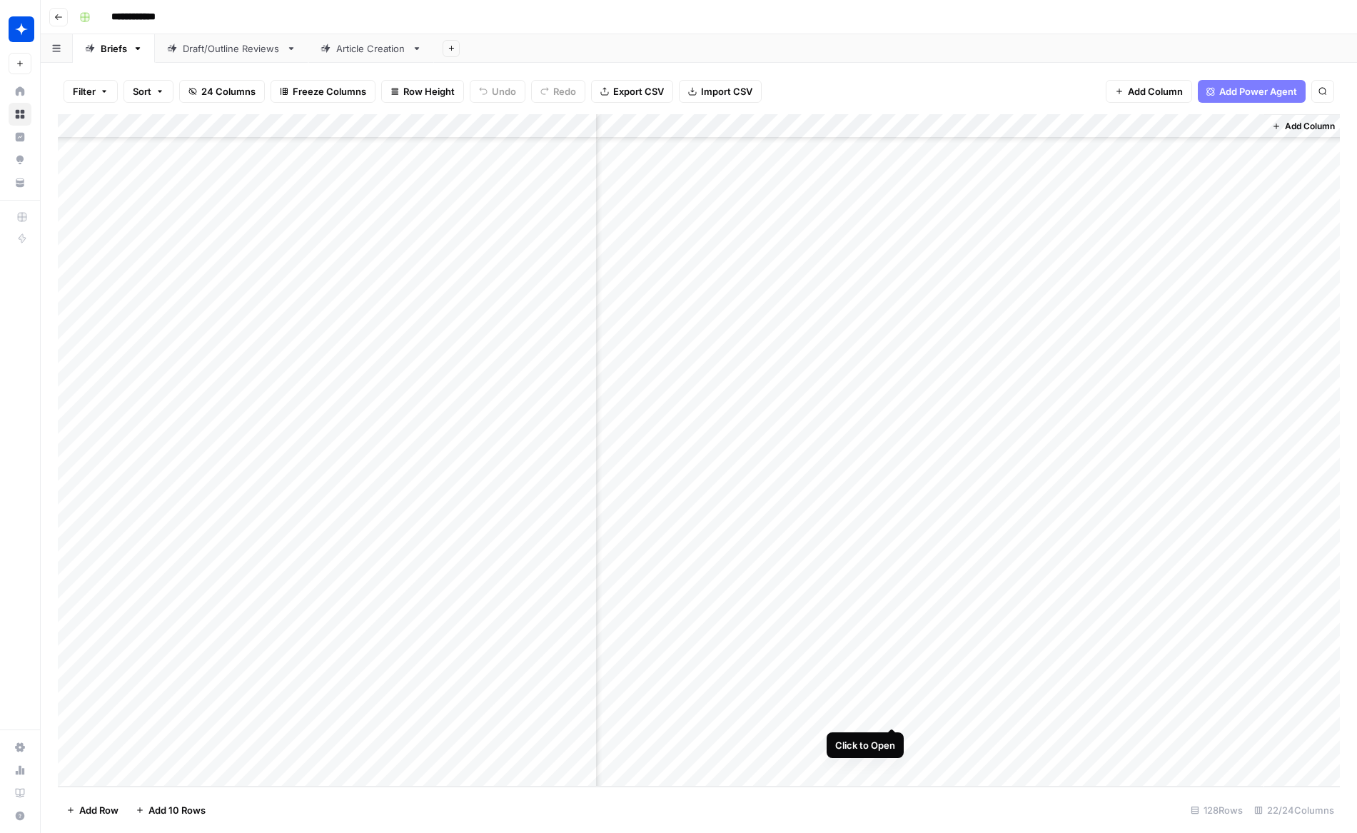
scroll to position [4126, 2119]
click at [350, 49] on div "Article Creation" at bounding box center [371, 48] width 70 height 14
click at [907, 551] on div "Add Column" at bounding box center [699, 450] width 1282 height 672
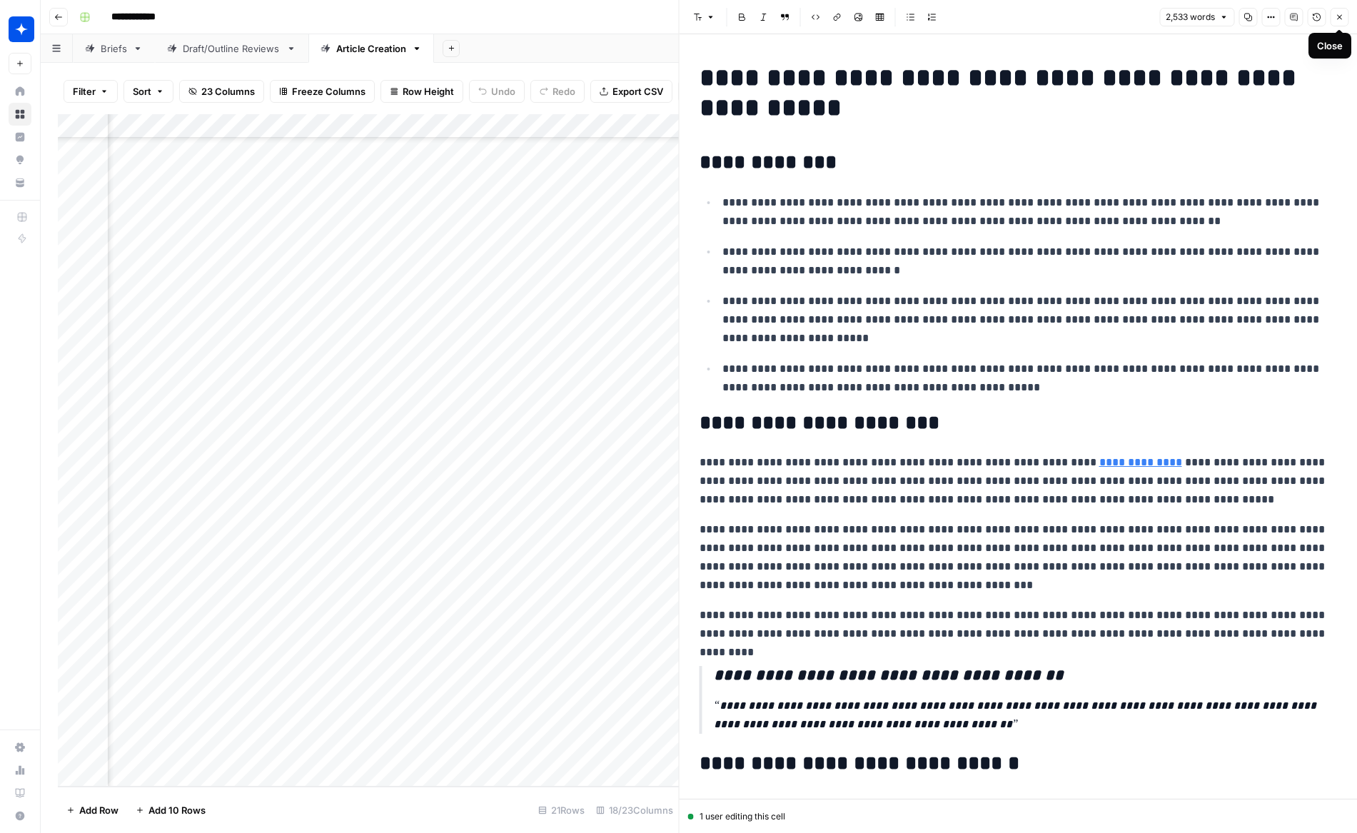
click at [907, 19] on icon "button" at bounding box center [1339, 17] width 9 height 9
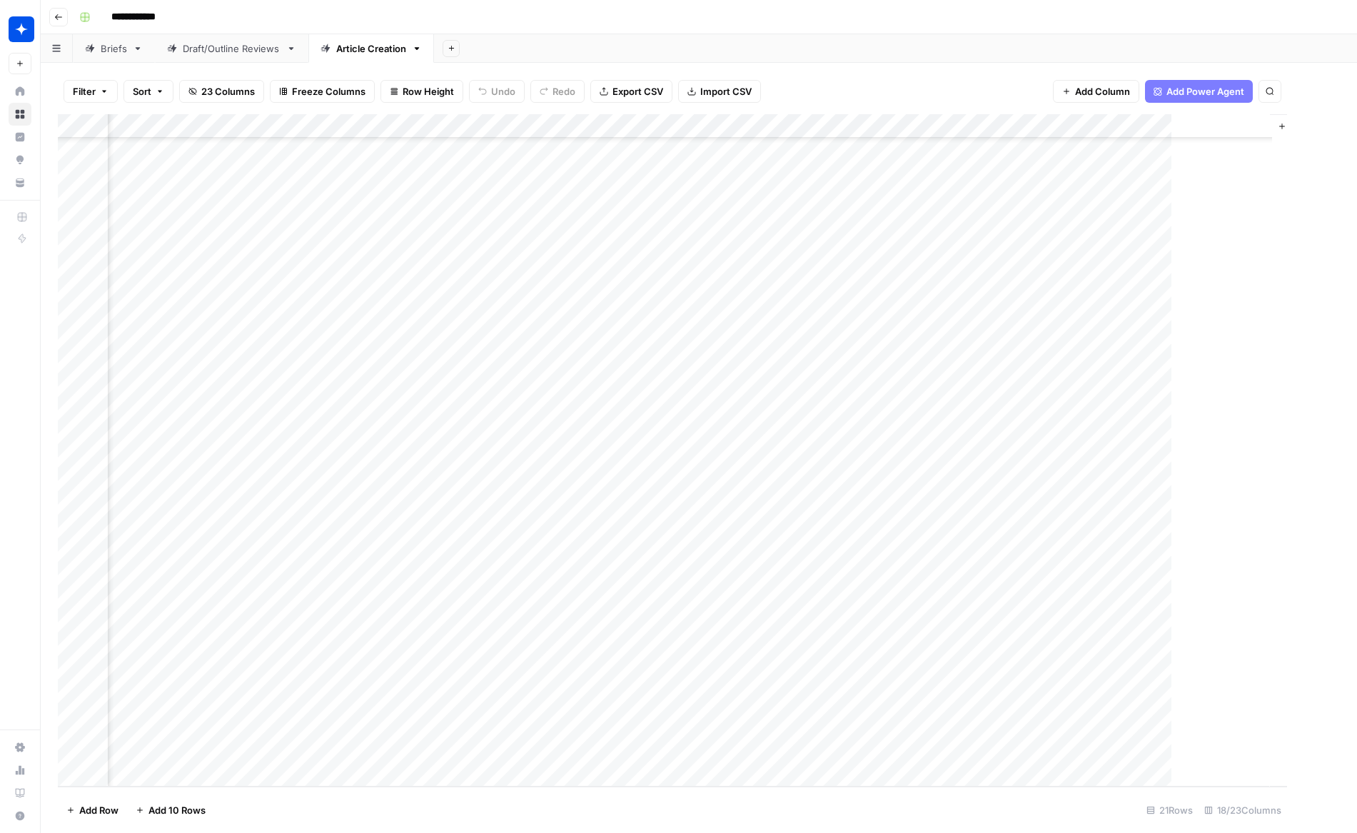
scroll to position [154, 1231]
click at [748, 665] on div "Add Column" at bounding box center [699, 450] width 1282 height 672
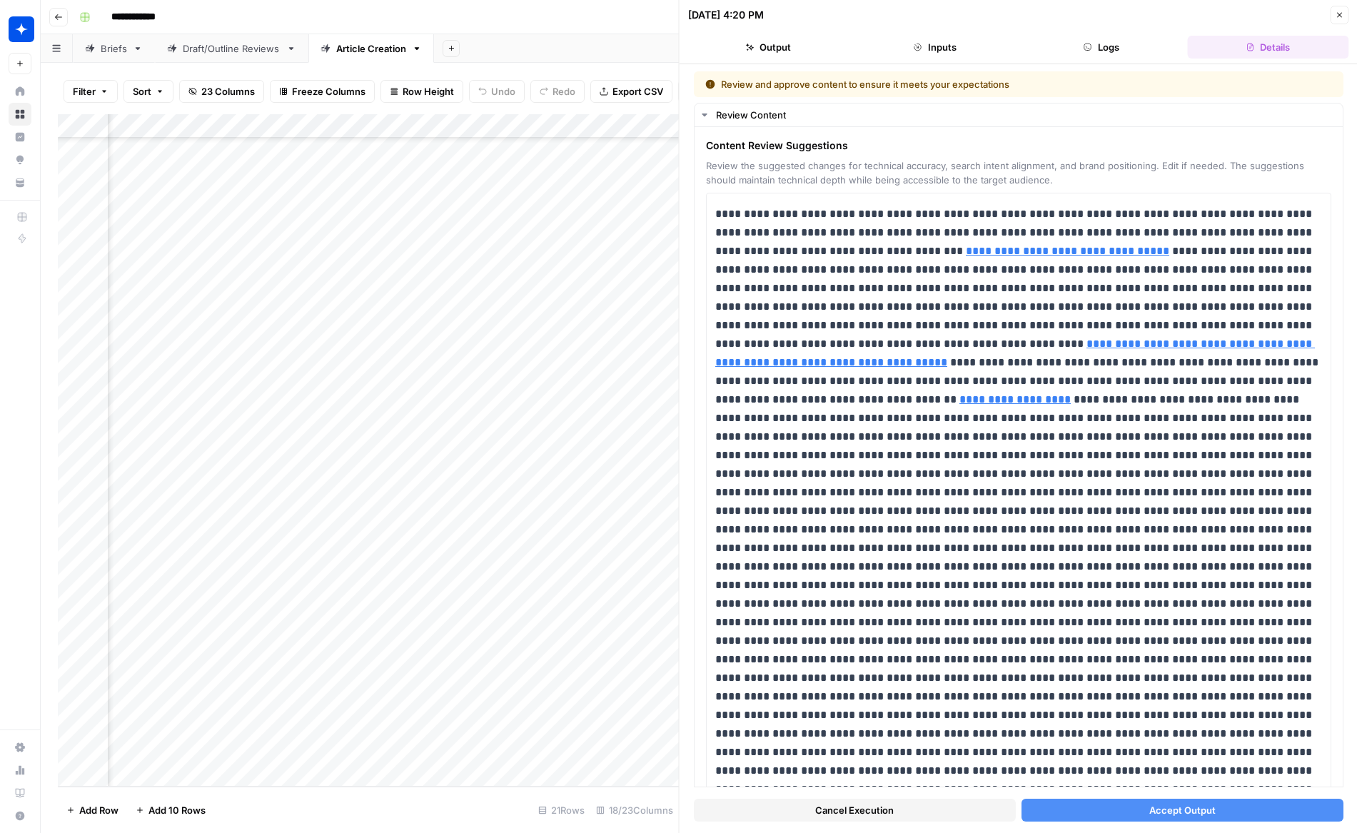
click at [907, 17] on icon "button" at bounding box center [1339, 15] width 9 height 9
